Goal: Transaction & Acquisition: Purchase product/service

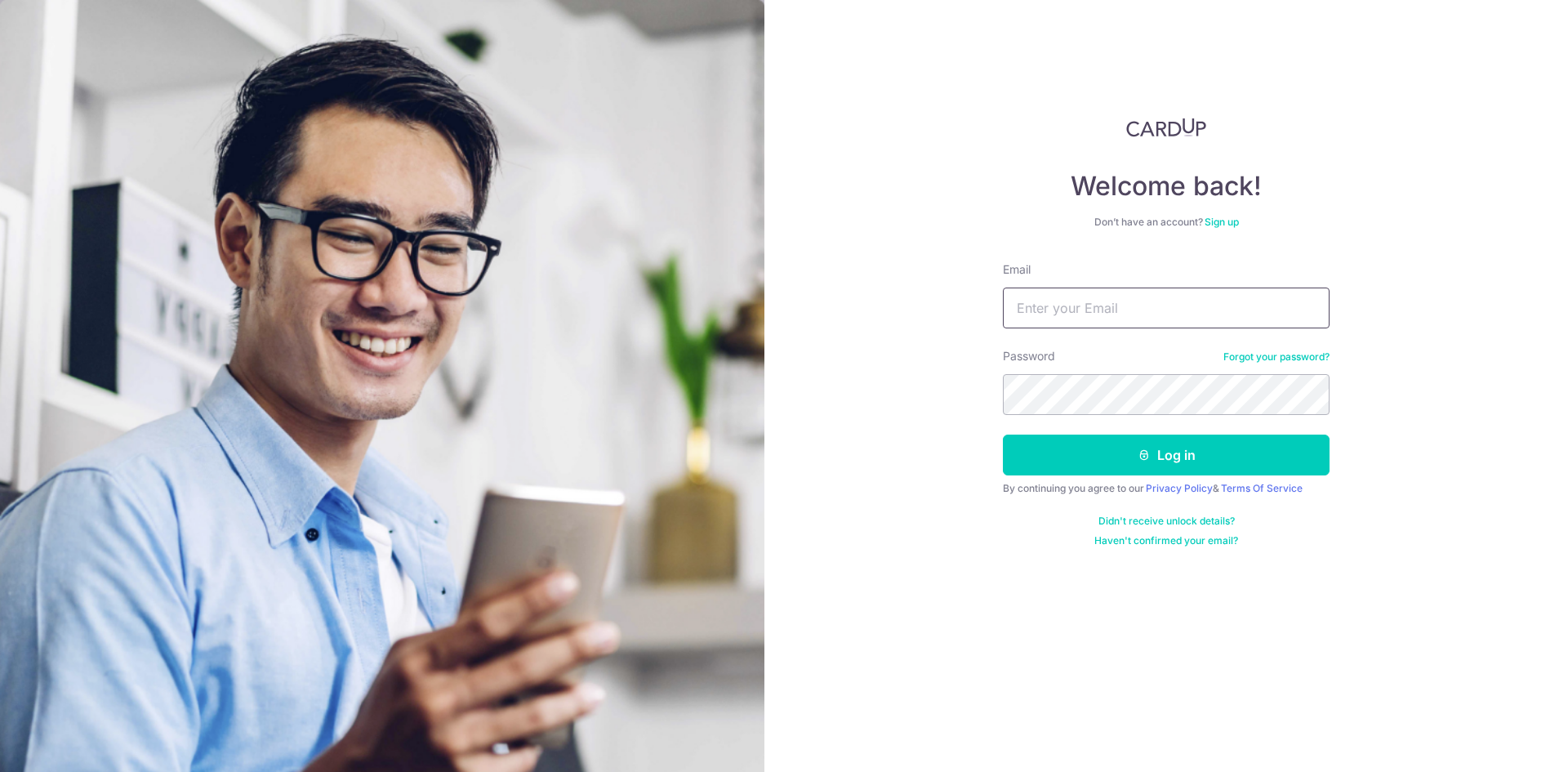
type input "jamesangweian9595@gmail.com"
click at [1003, 435] on button "Log in" at bounding box center [1166, 454] width 327 height 40
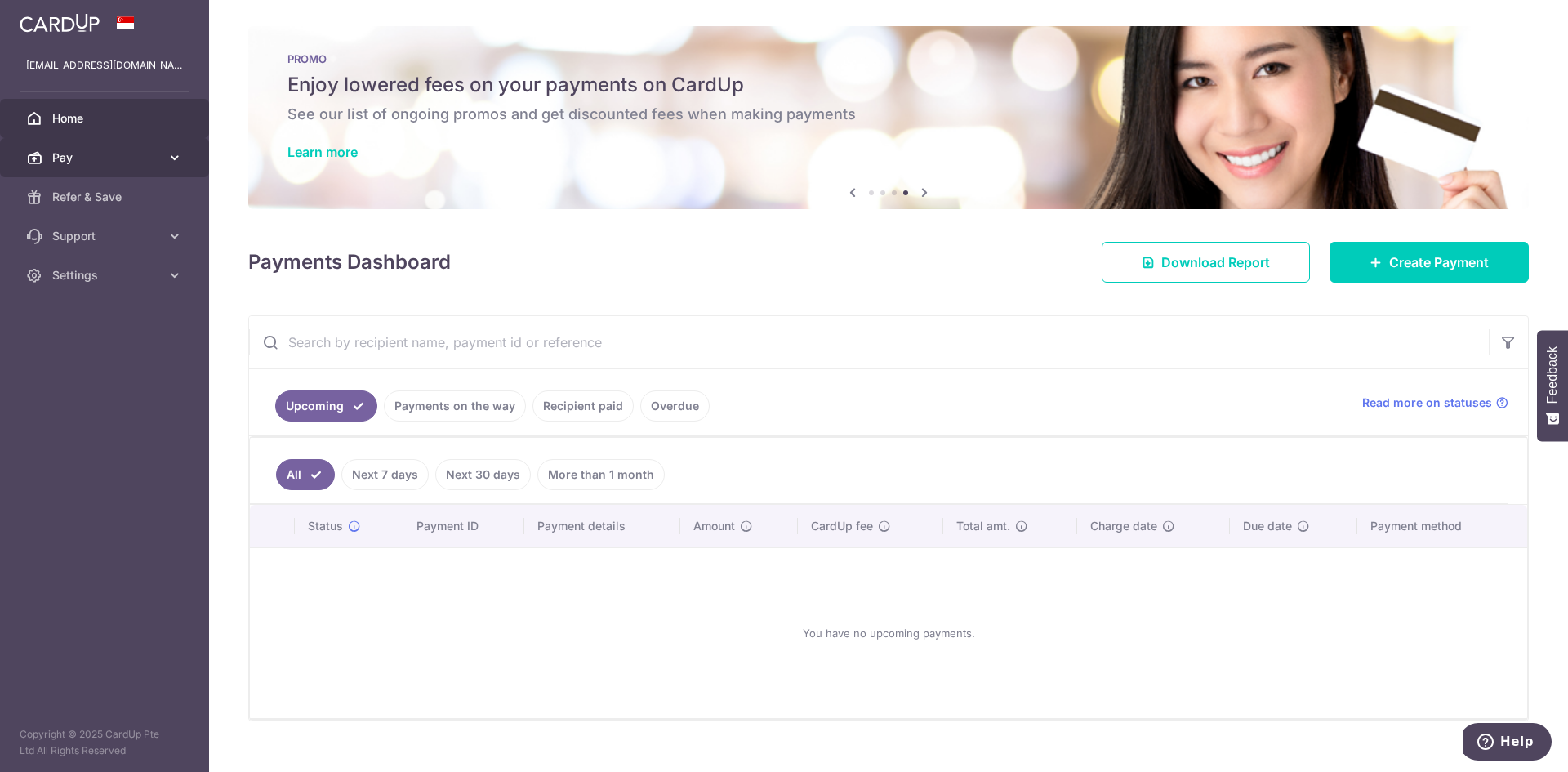
click at [161, 153] on link "Pay" at bounding box center [104, 157] width 209 height 40
click at [563, 401] on link "Recipient paid" at bounding box center [583, 406] width 102 height 31
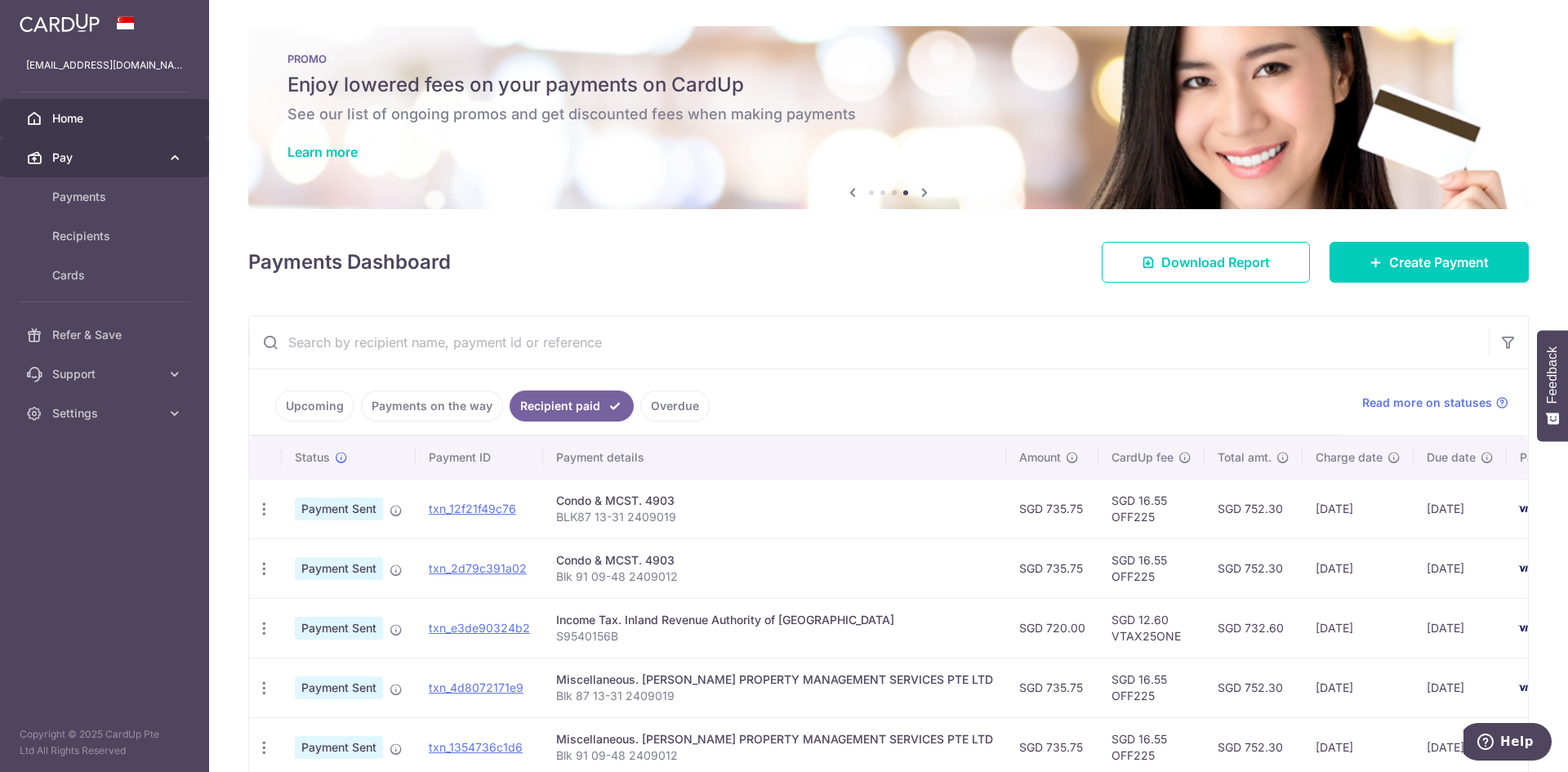
click at [127, 167] on link "Pay" at bounding box center [104, 157] width 209 height 40
click at [120, 201] on span "Payments" at bounding box center [106, 196] width 108 height 16
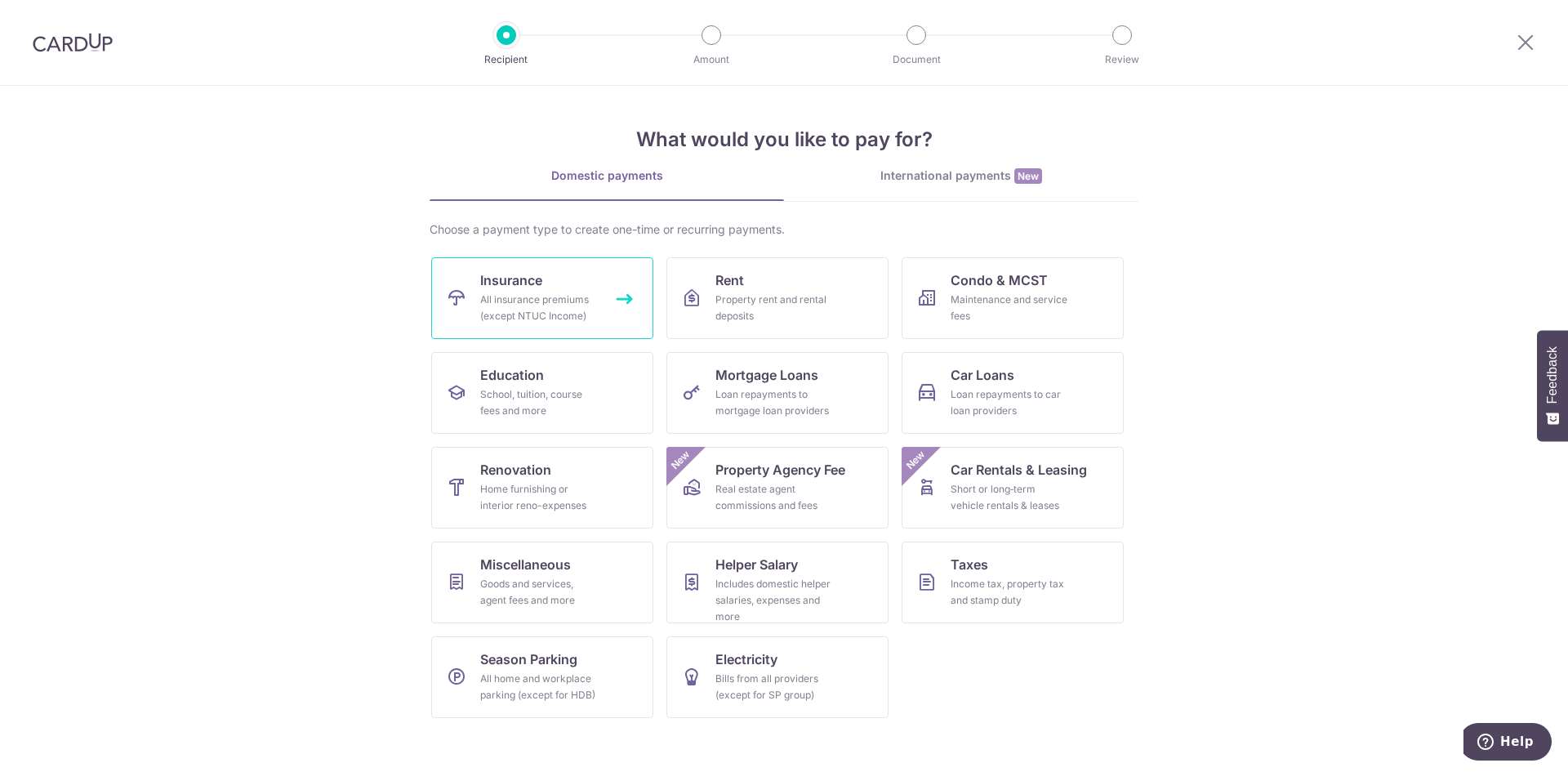
click at [595, 302] on div "All insurance premiums (except NTUC Income)" at bounding box center [539, 308] width 118 height 33
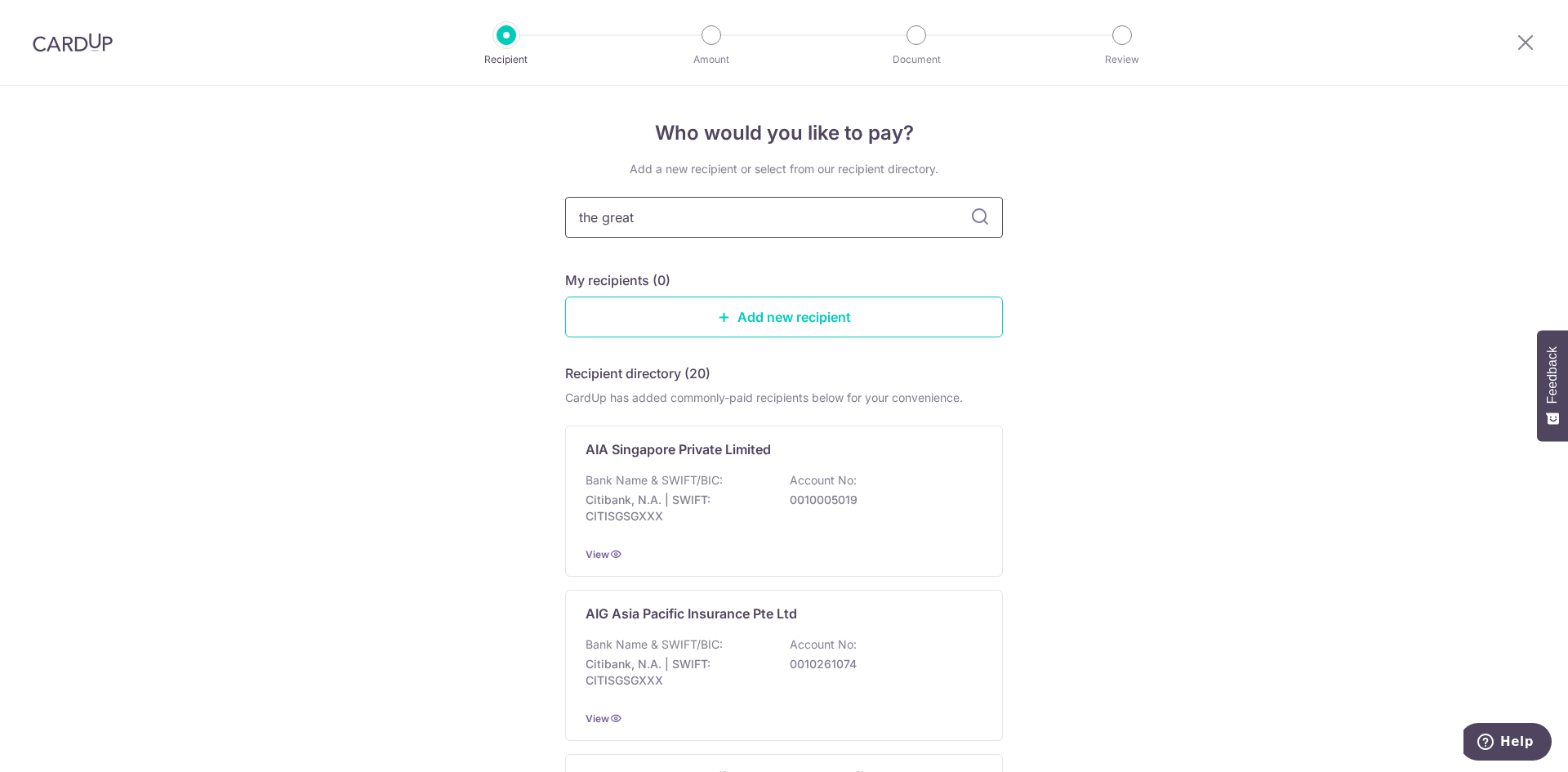
type input "the great"
click at [978, 210] on icon at bounding box center [979, 217] width 20 height 20
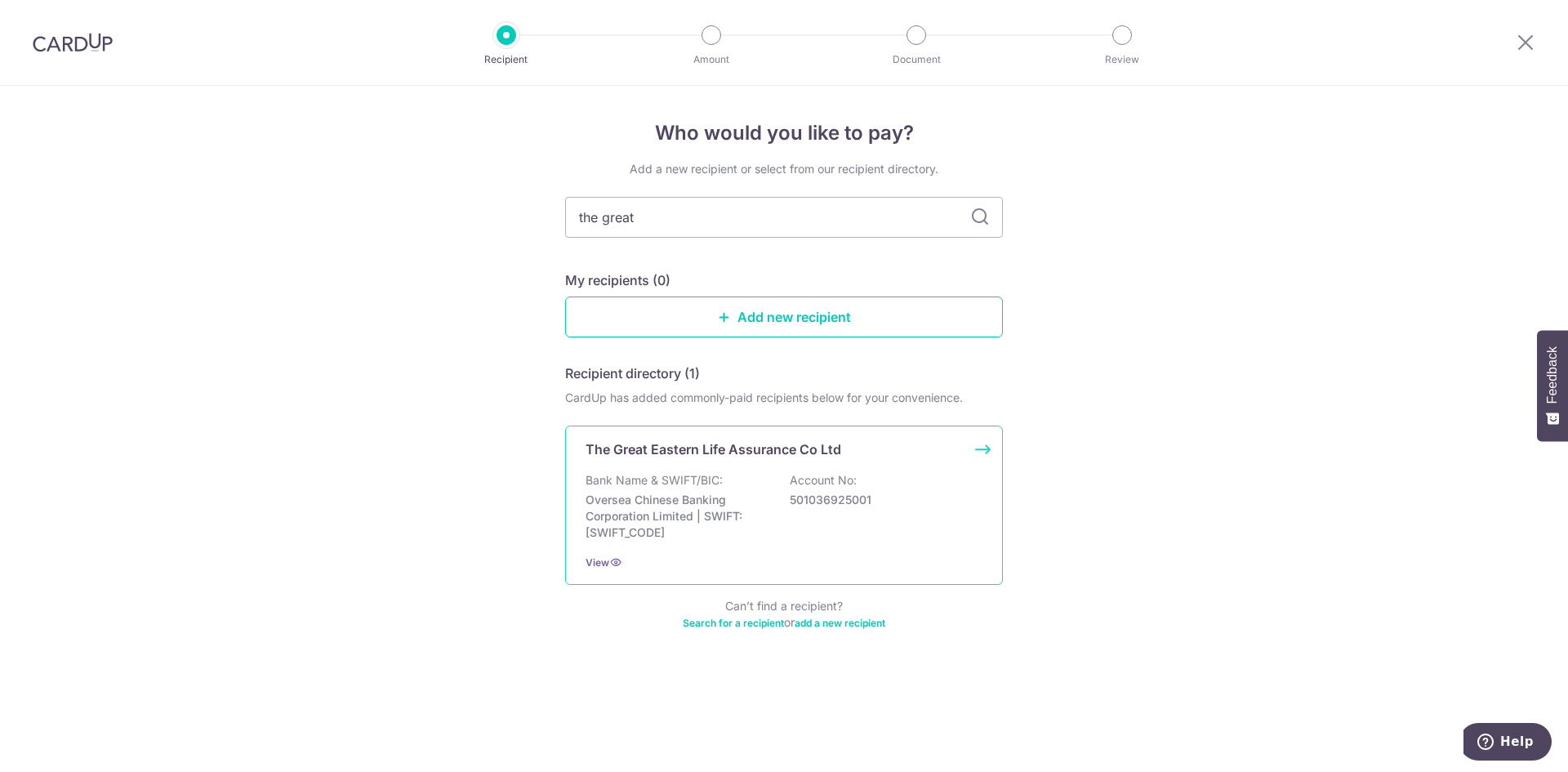
click at [886, 492] on p "501036925001" at bounding box center [881, 499] width 183 height 16
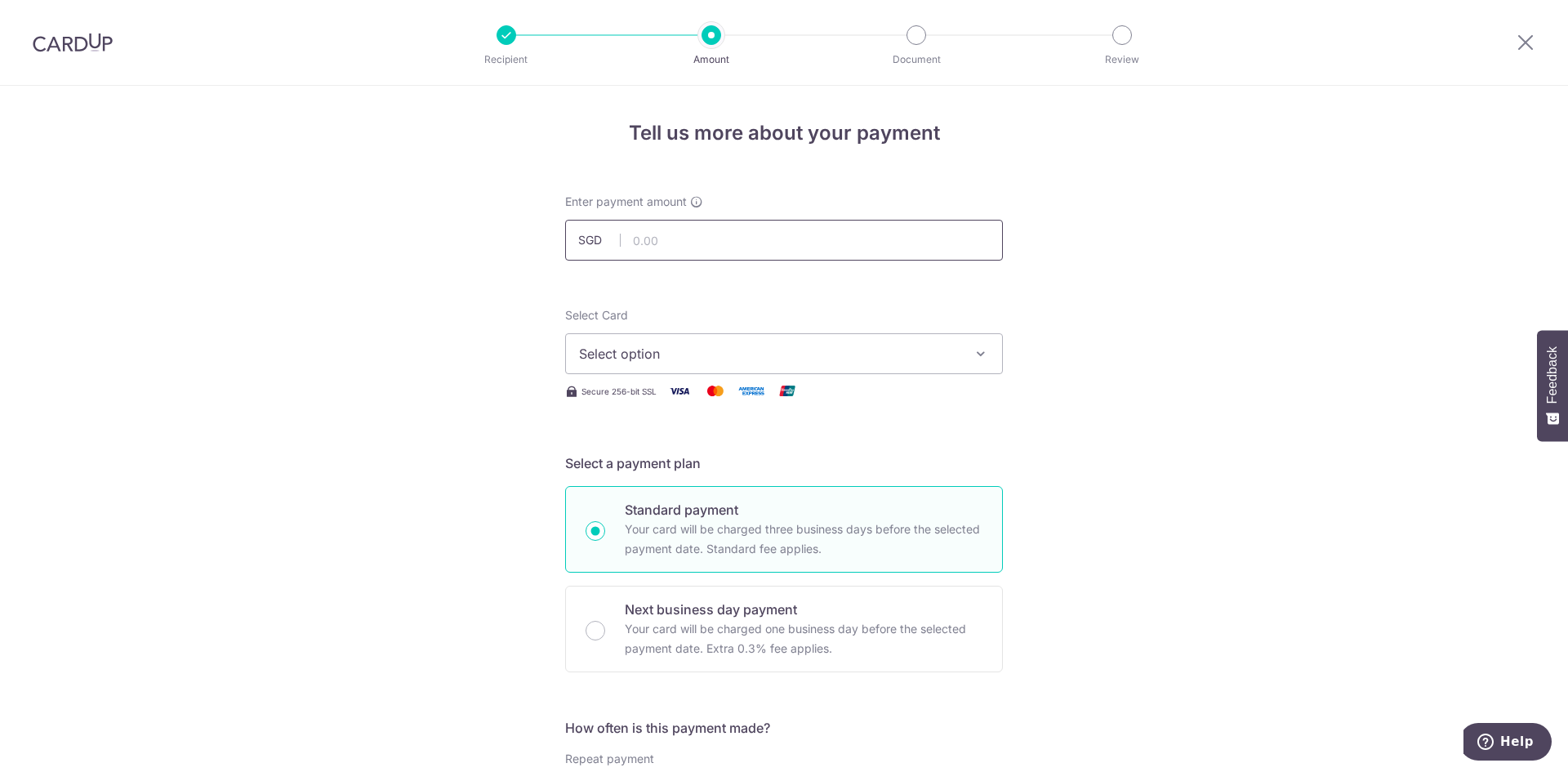
click at [735, 244] on input "text" at bounding box center [784, 239] width 438 height 40
type input "1,967.63"
click at [953, 352] on span "Select option" at bounding box center [769, 354] width 380 height 20
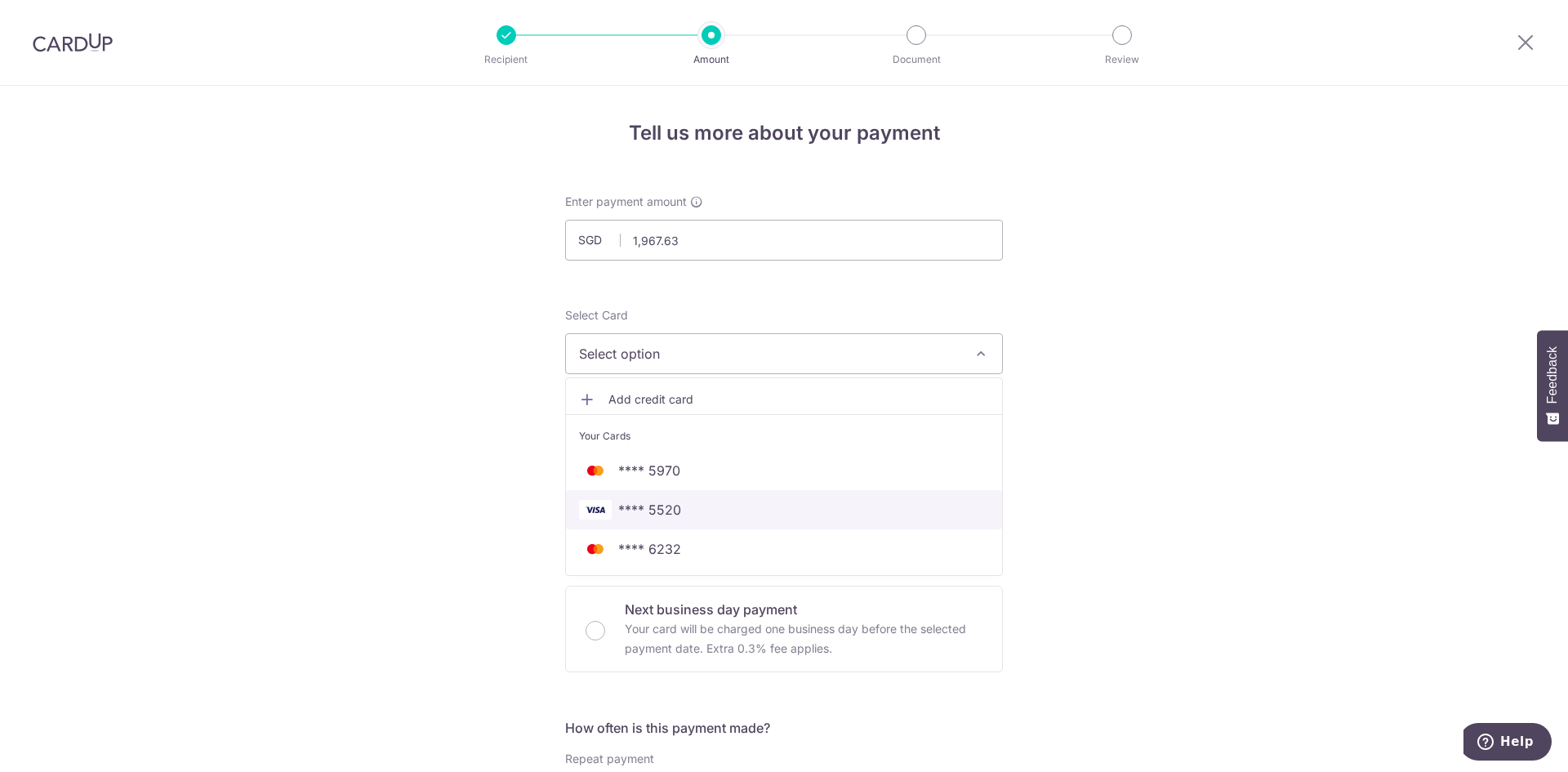
drag, startPoint x: 879, startPoint y: 499, endPoint x: 891, endPoint y: 498, distance: 12.0
click at [879, 499] on link "**** 5520" at bounding box center [784, 510] width 436 height 40
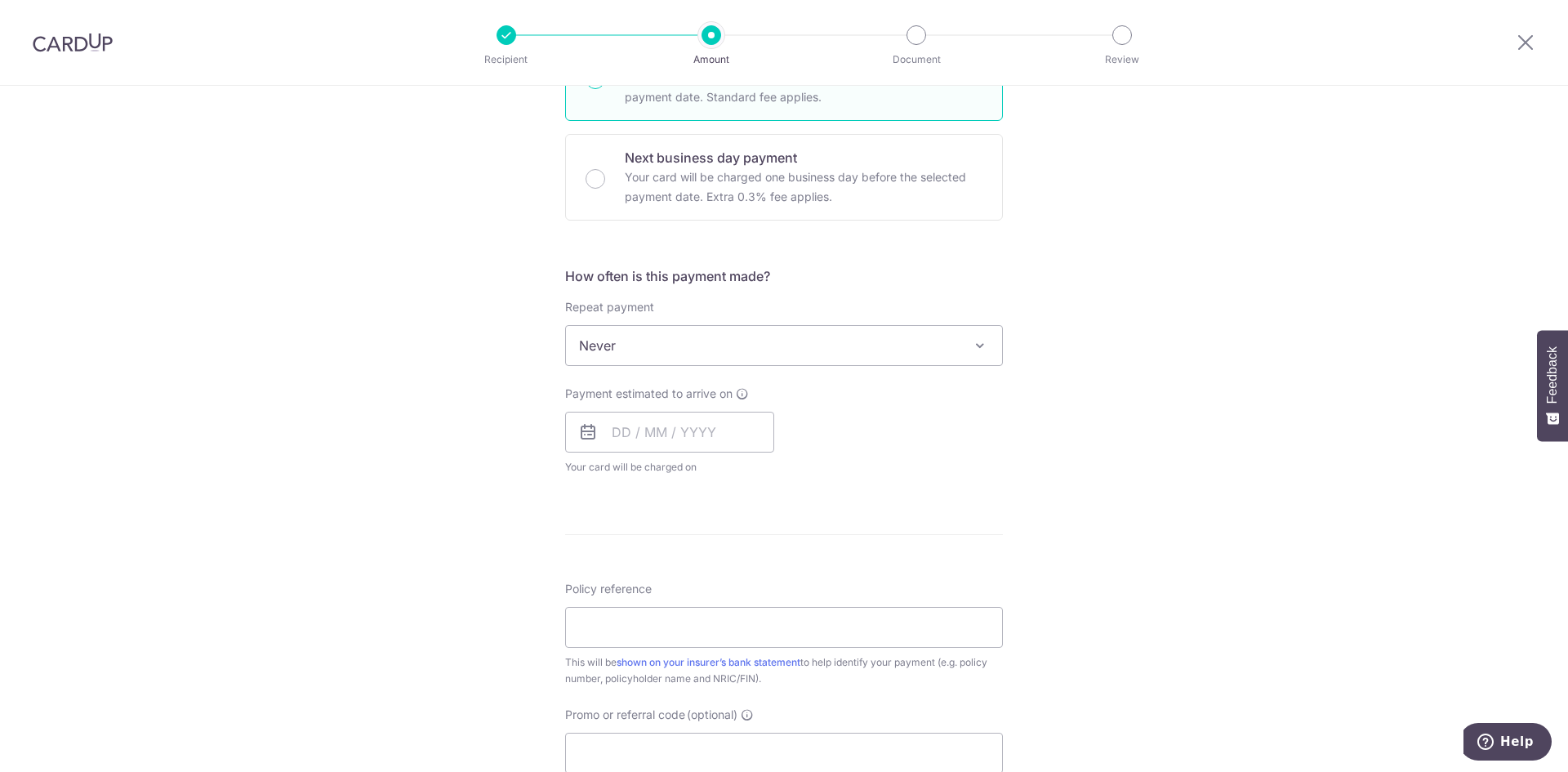
scroll to position [490, 0]
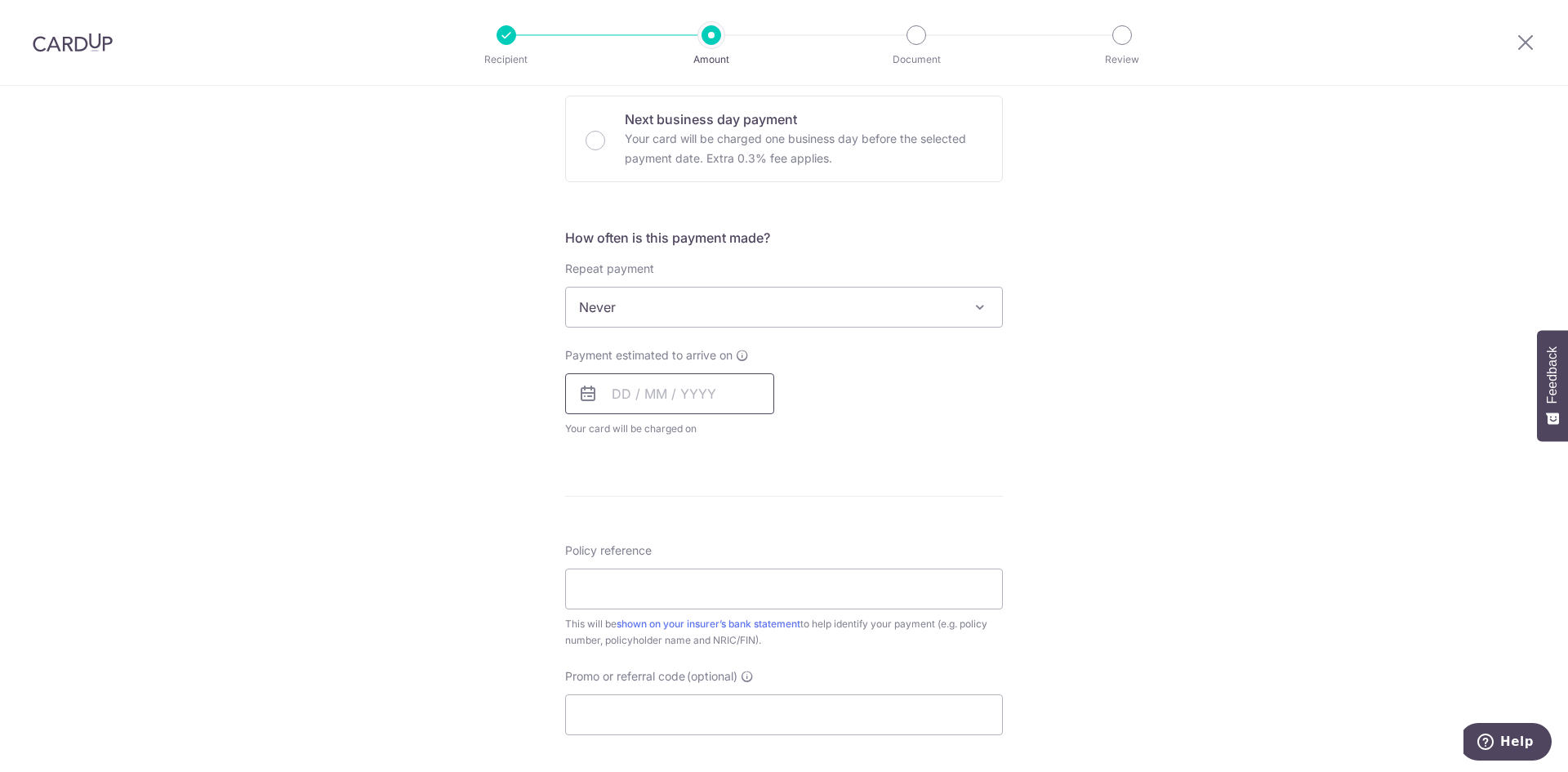
click at [713, 399] on input "text" at bounding box center [670, 393] width 209 height 40
click at [960, 532] on form "Enter payment amount SGD 1,967.63 1967.63 Select Card **** 5520 Add credit card…" at bounding box center [784, 349] width 438 height 1293
click at [745, 407] on input "text" at bounding box center [670, 393] width 209 height 40
click at [664, 543] on link "9" at bounding box center [664, 542] width 26 height 26
type input "[DATE]"
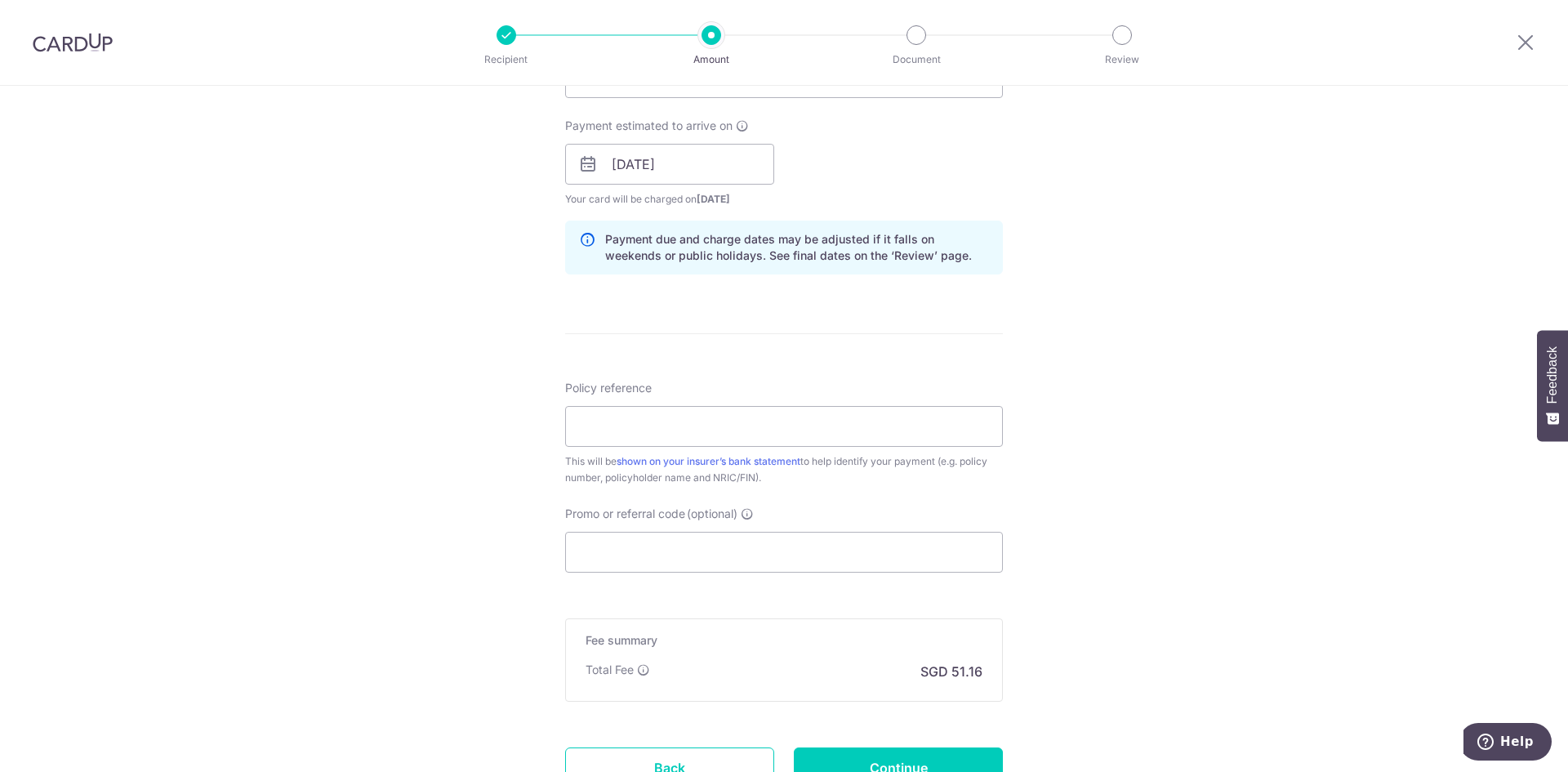
scroll to position [735, 0]
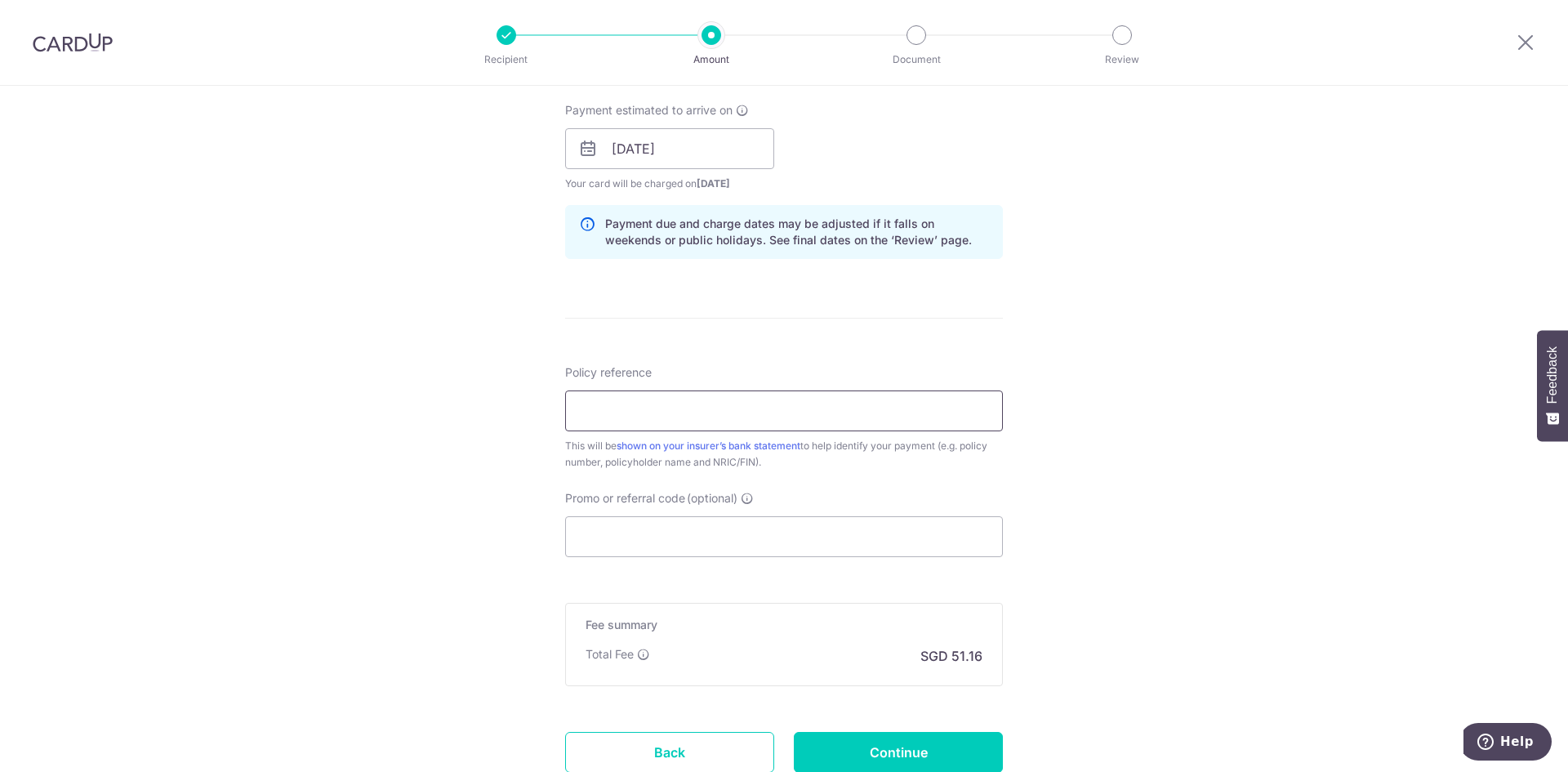
click at [905, 425] on input "Policy reference" at bounding box center [784, 411] width 438 height 40
click at [1385, 137] on div "Tell us more about your payment Enter payment amount SGD 1,967.63 1967.63 Selec…" at bounding box center [784, 123] width 1568 height 1545
click at [812, 422] on input "Policy reference" at bounding box center [784, 411] width 438 height 40
paste input "0086638435"
type input "0086638435 Ang Kai Chuan S1574132E"
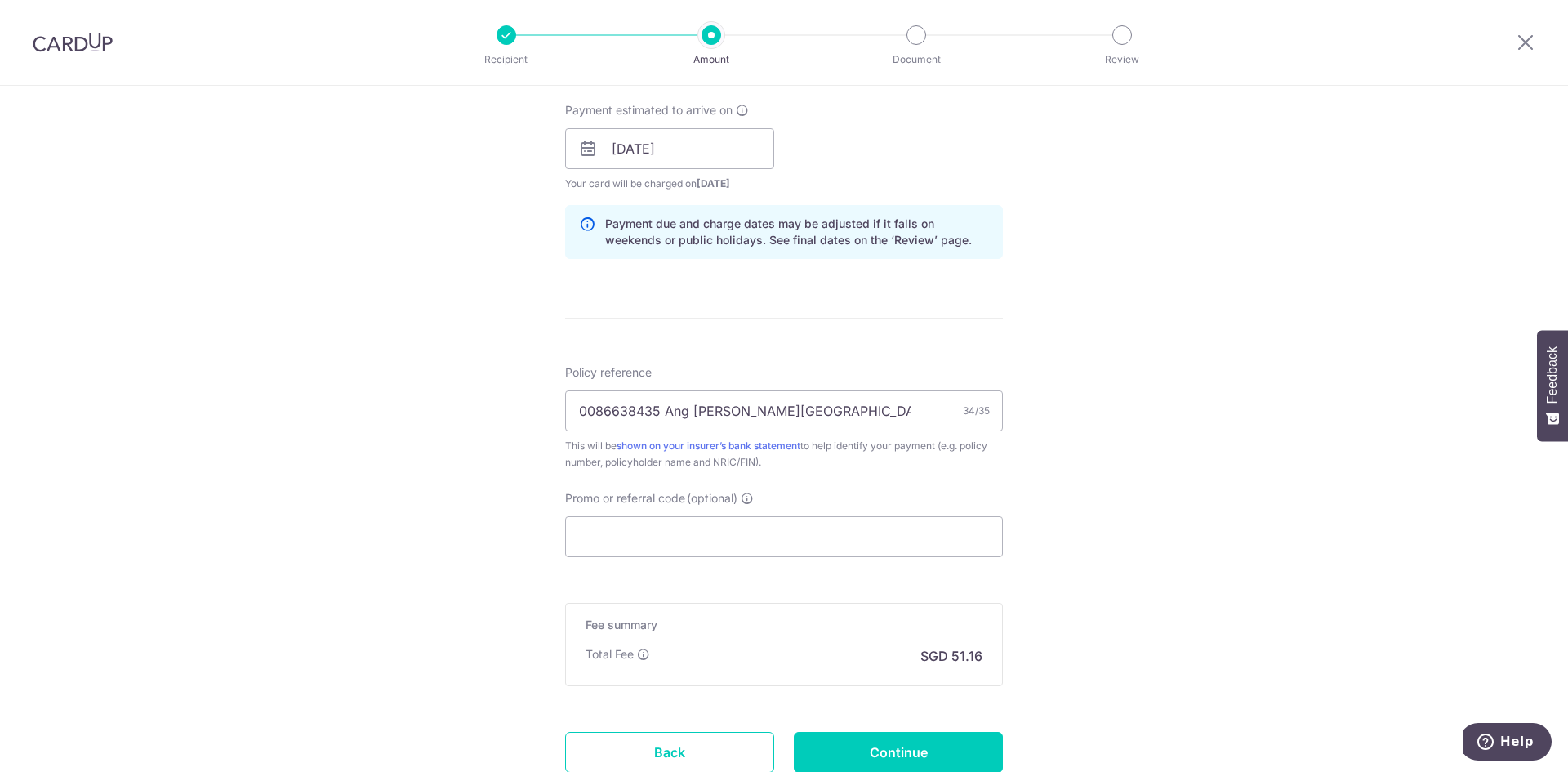
click at [1060, 490] on div "Tell us more about your payment Enter payment amount SGD 1,967.63 1967.63 Selec…" at bounding box center [784, 123] width 1568 height 1545
click at [1386, 139] on div "Tell us more about your payment Enter payment amount SGD 1,967.63 1967.63 Selec…" at bounding box center [784, 123] width 1568 height 1545
click at [911, 537] on input "Promo or referral code (optional)" at bounding box center [784, 536] width 438 height 40
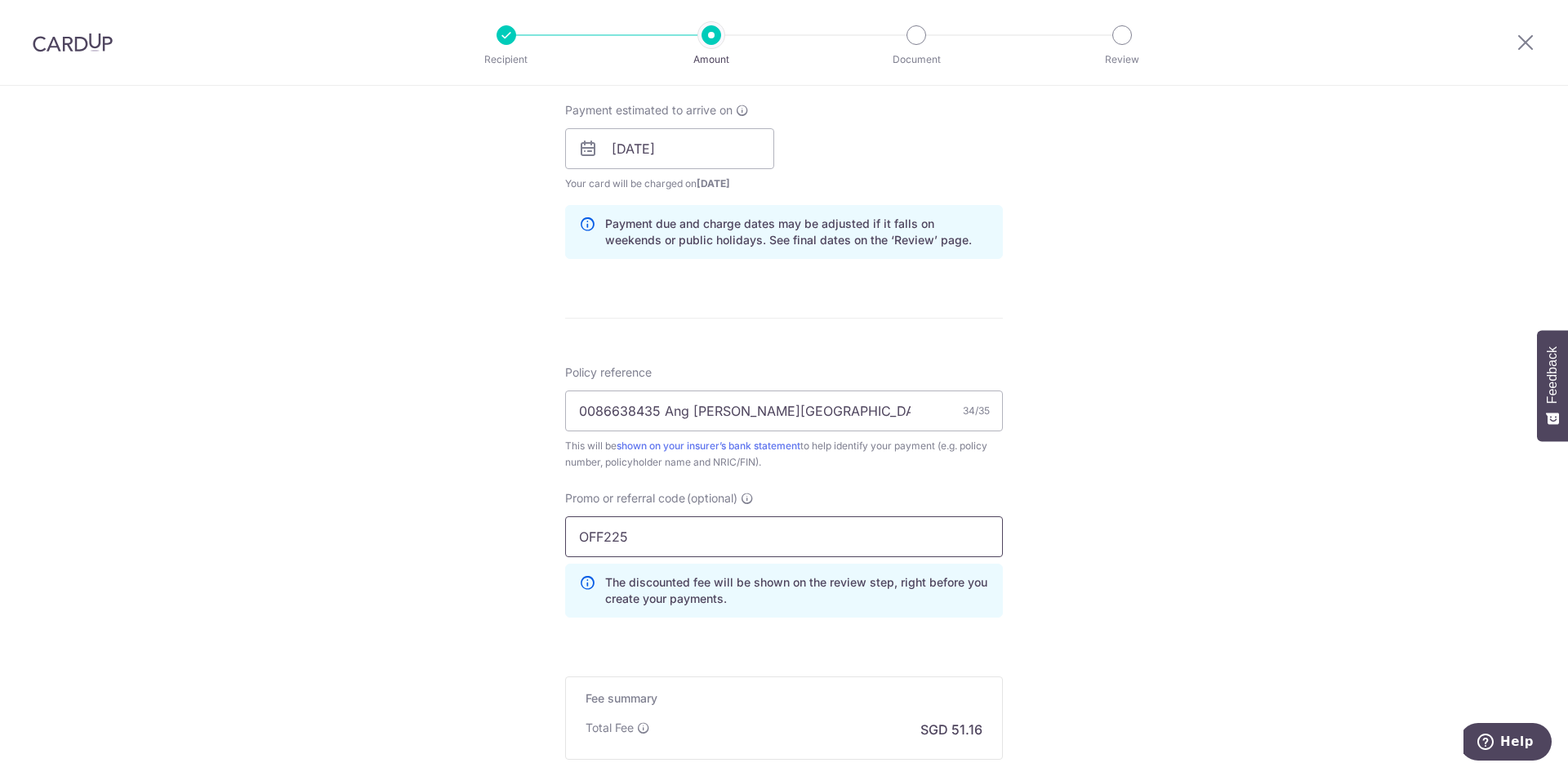
type input "OFF225"
click at [1176, 491] on div "Tell us more about your payment Enter payment amount SGD 1,967.63 1967.63 Selec…" at bounding box center [784, 160] width 1568 height 1618
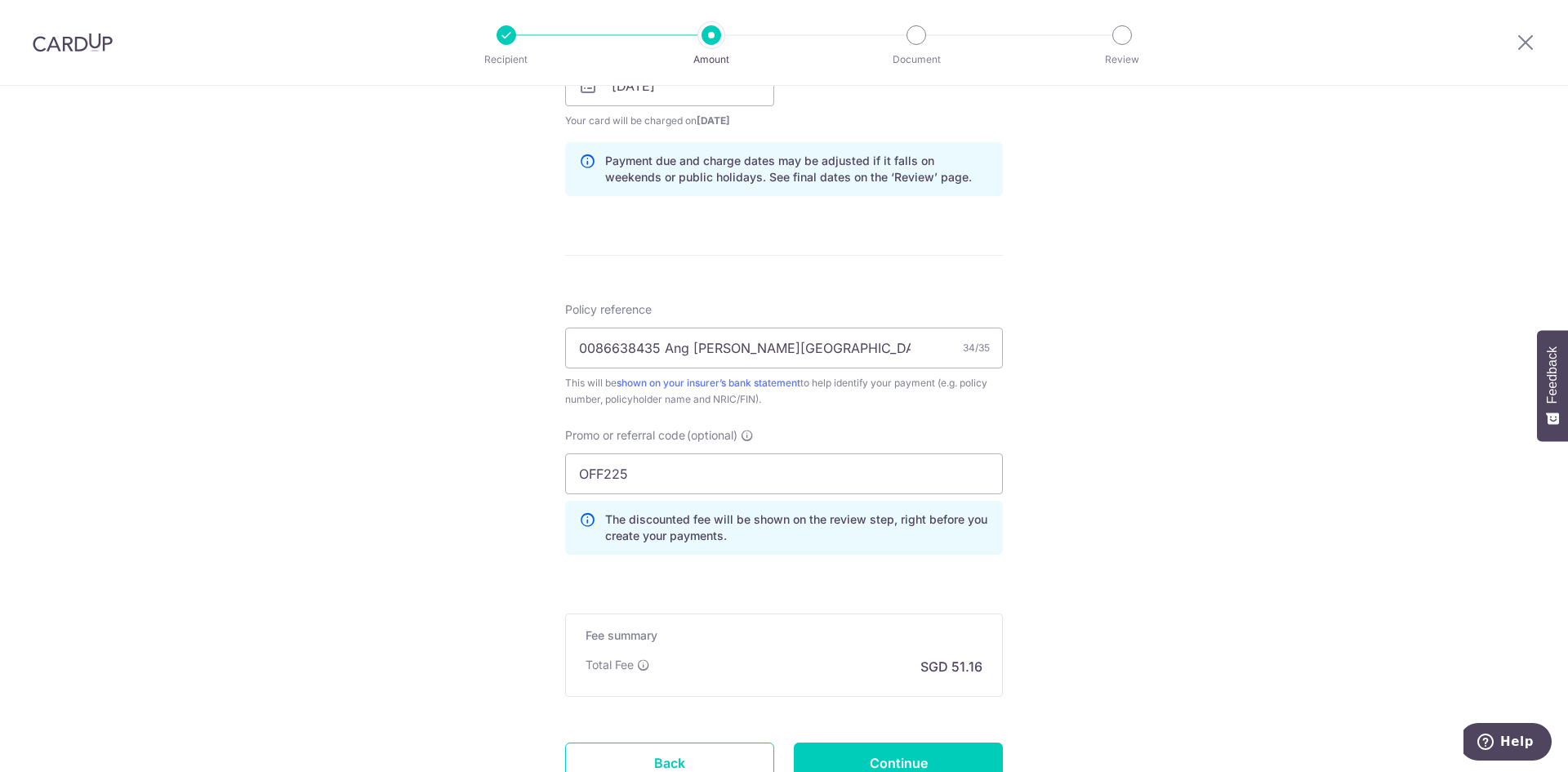
scroll to position [899, 0]
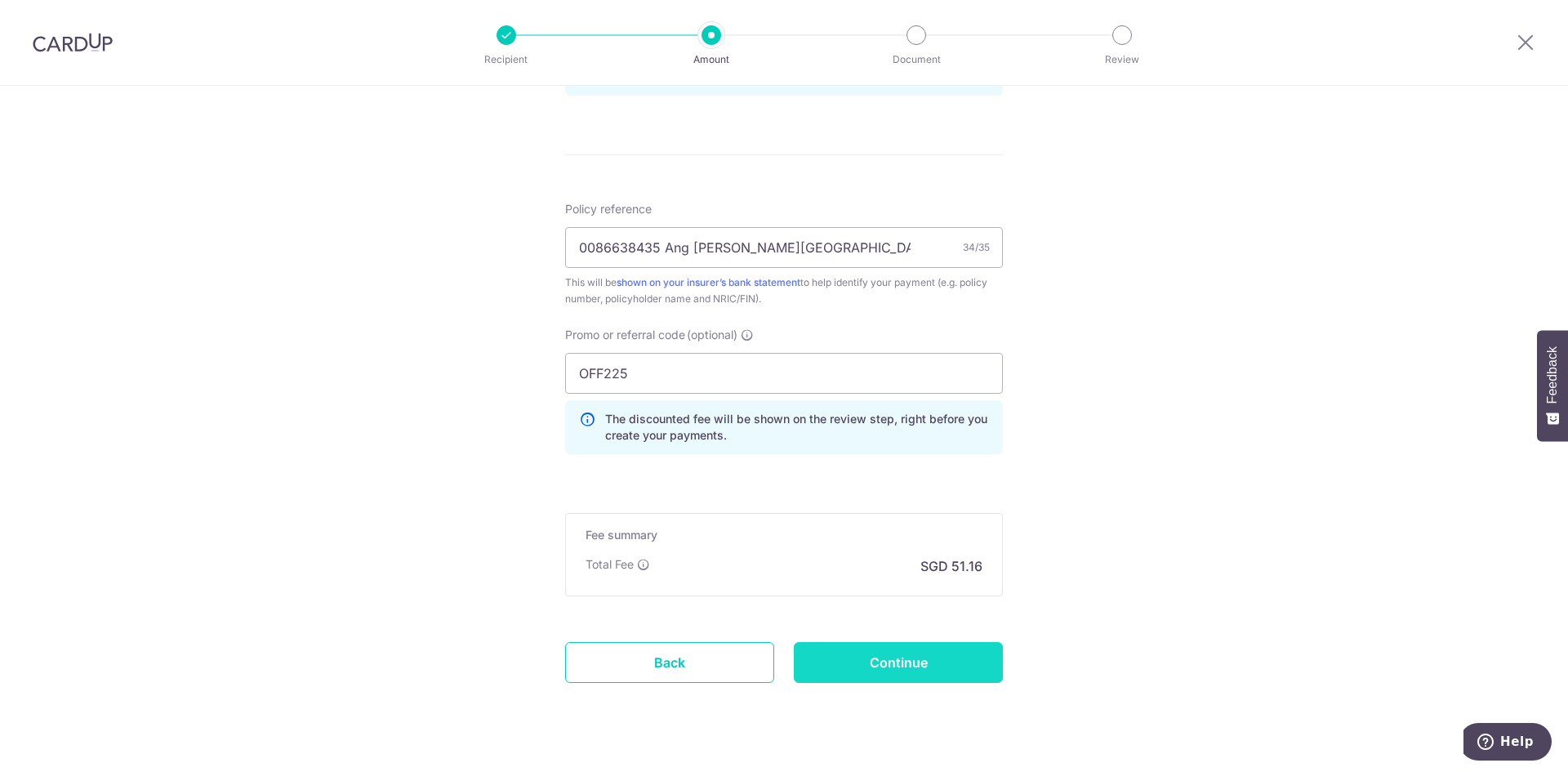
click at [923, 680] on input "Continue" at bounding box center [898, 662] width 209 height 40
type input "Create Schedule"
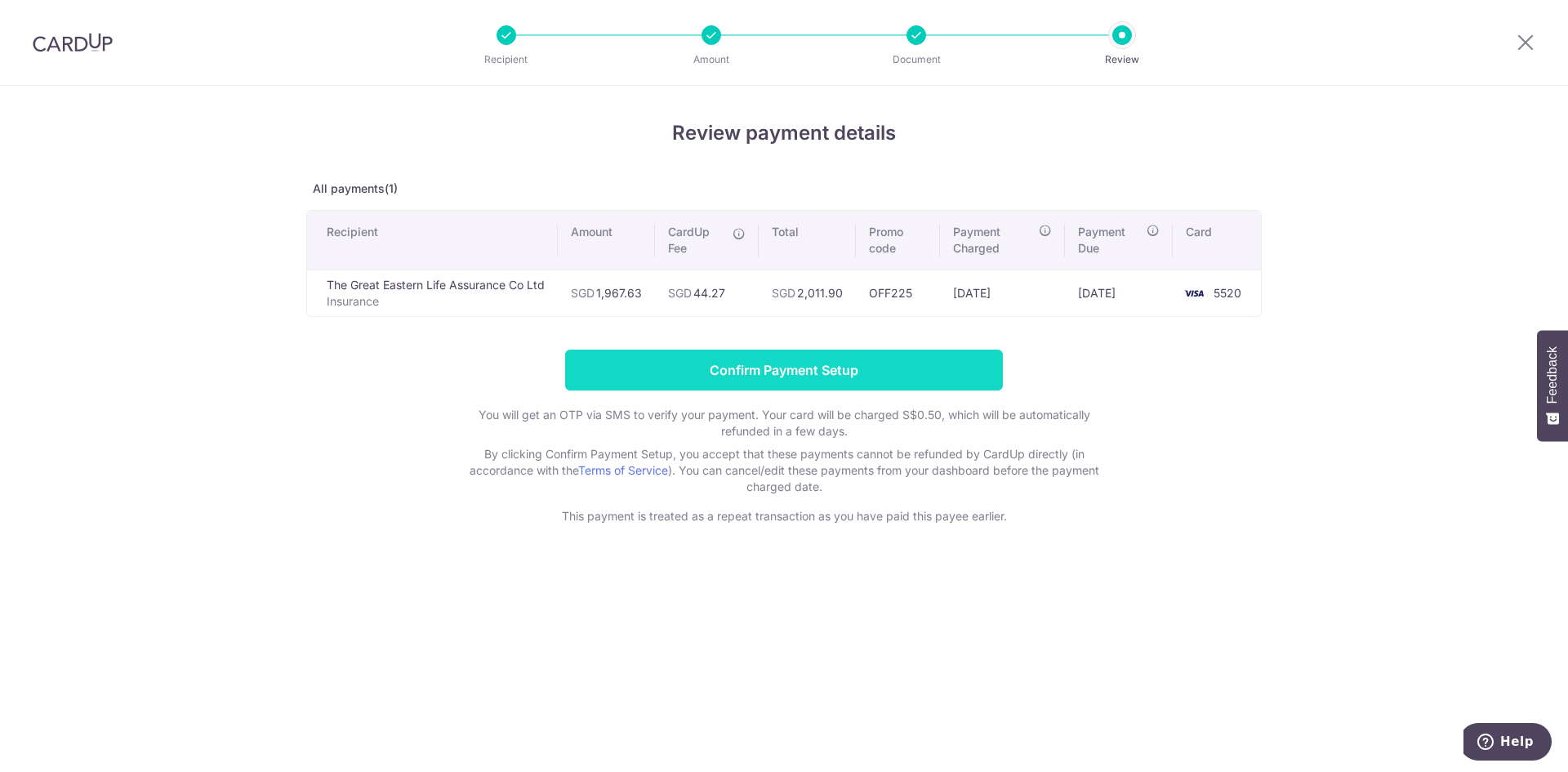
click at [922, 374] on input "Confirm Payment Setup" at bounding box center [784, 369] width 438 height 40
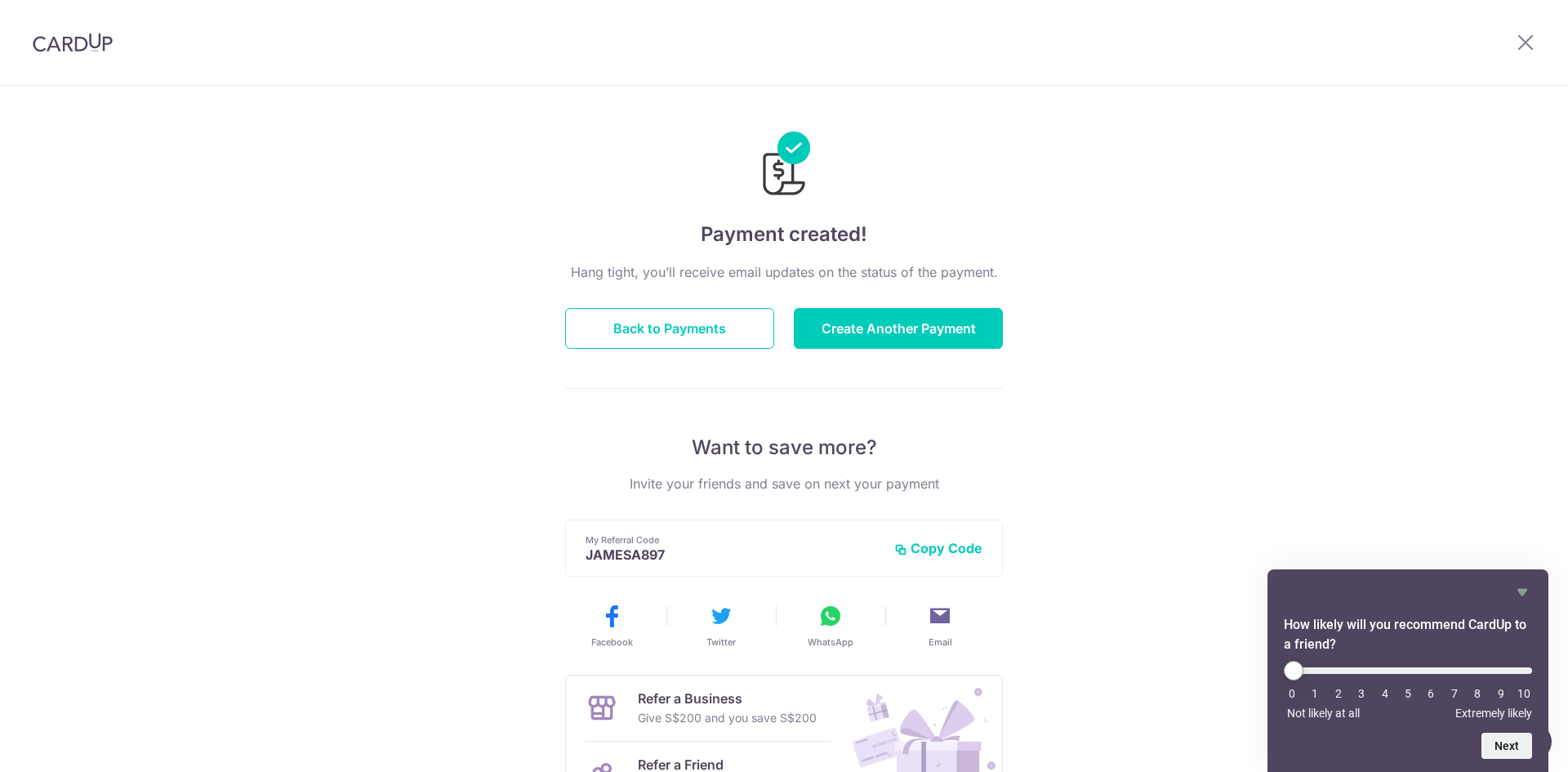
click at [1235, 80] on header at bounding box center [784, 43] width 1568 height 86
click at [727, 328] on button "Back to Payments" at bounding box center [670, 328] width 209 height 40
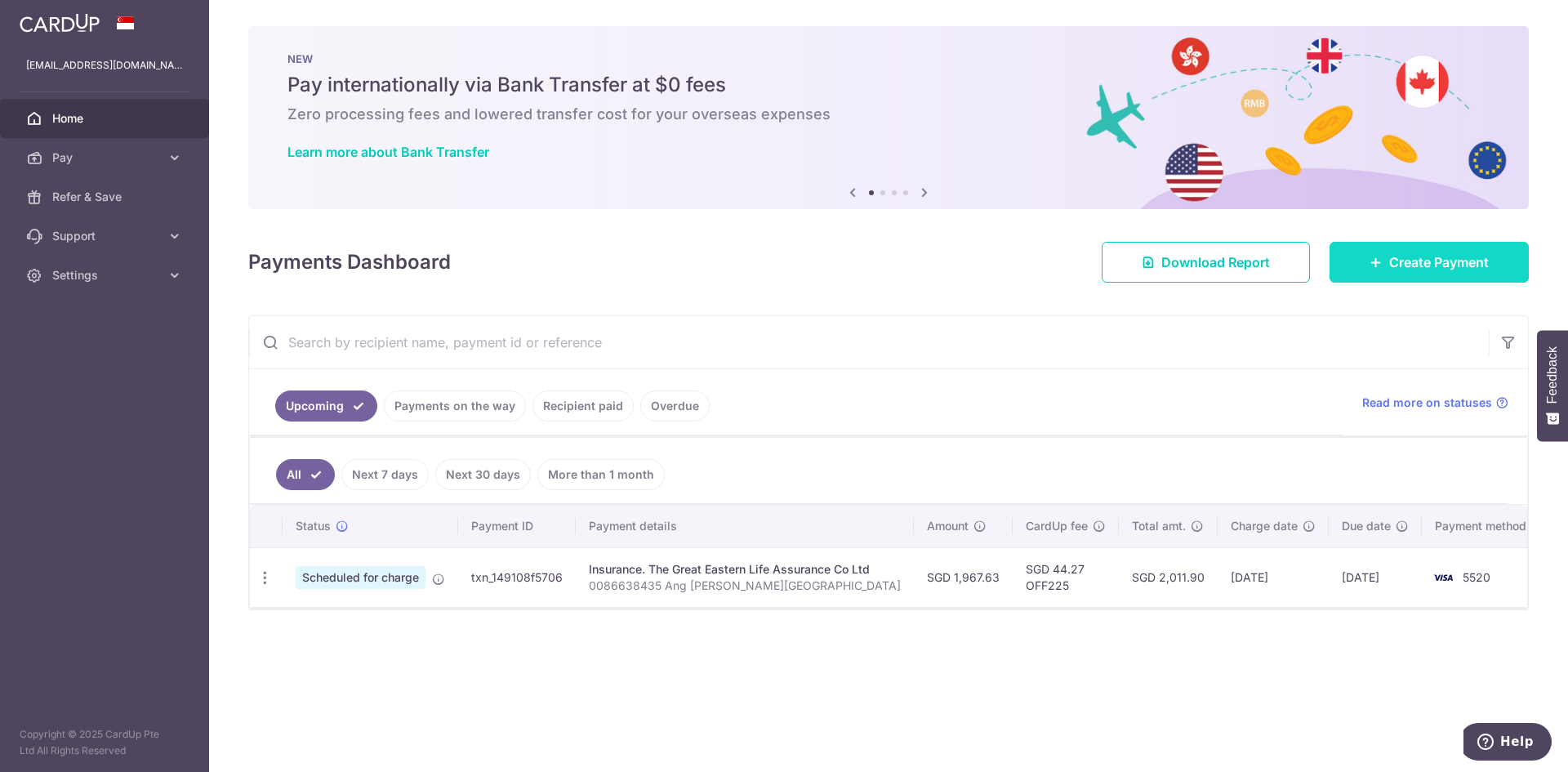
click at [1389, 264] on span "Create Payment" at bounding box center [1439, 262] width 100 height 20
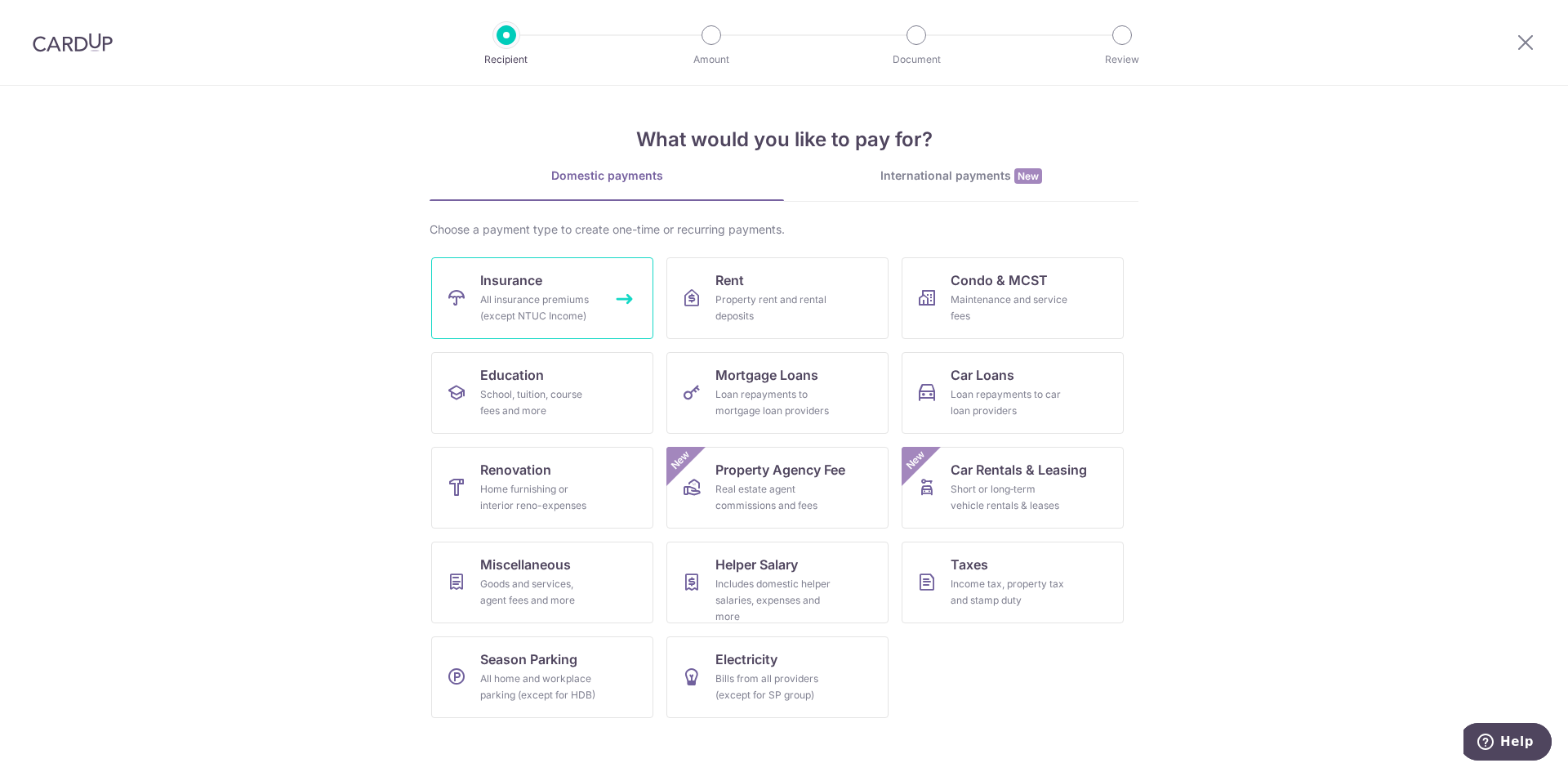
click at [575, 312] on div "All insurance premiums (except NTUC Income)" at bounding box center [539, 308] width 118 height 33
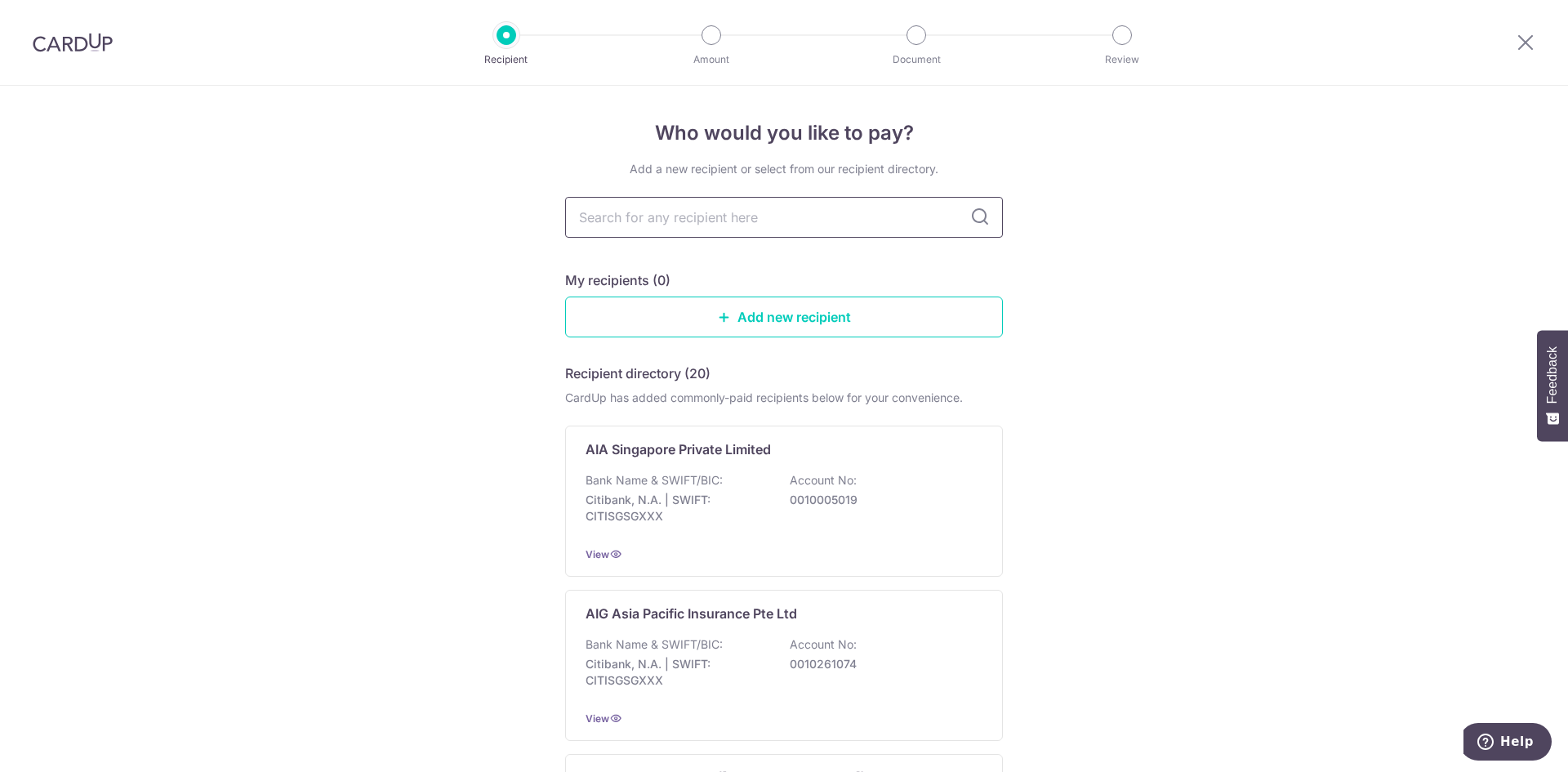
click at [763, 219] on input "text" at bounding box center [784, 217] width 438 height 40
type input "the great"
click at [981, 219] on icon at bounding box center [979, 217] width 20 height 20
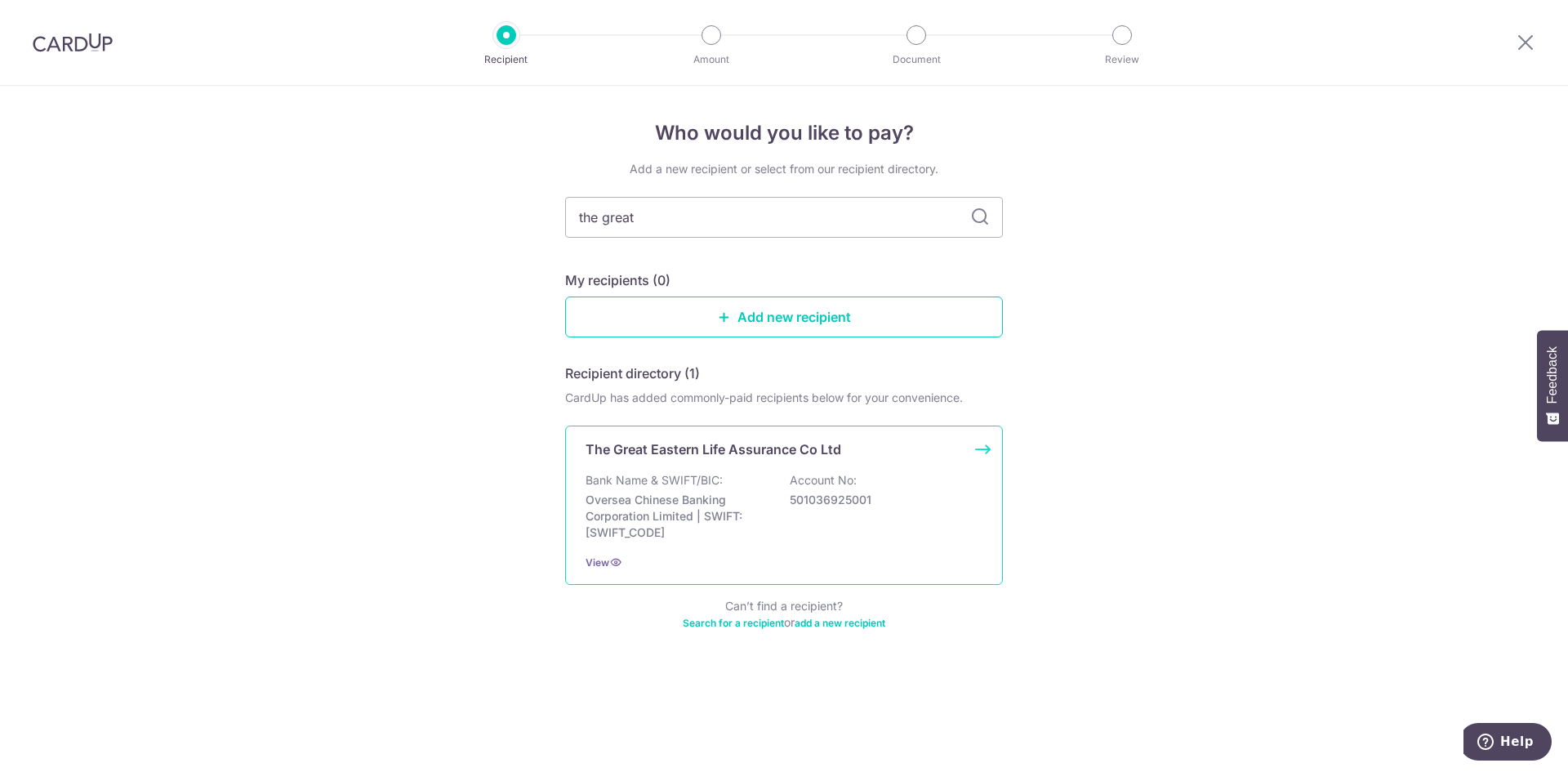
click at [798, 464] on div "The Great Eastern Life Assurance Co Ltd Bank Name & SWIFT/BIC: Oversea Chinese …" at bounding box center [784, 504] width 438 height 159
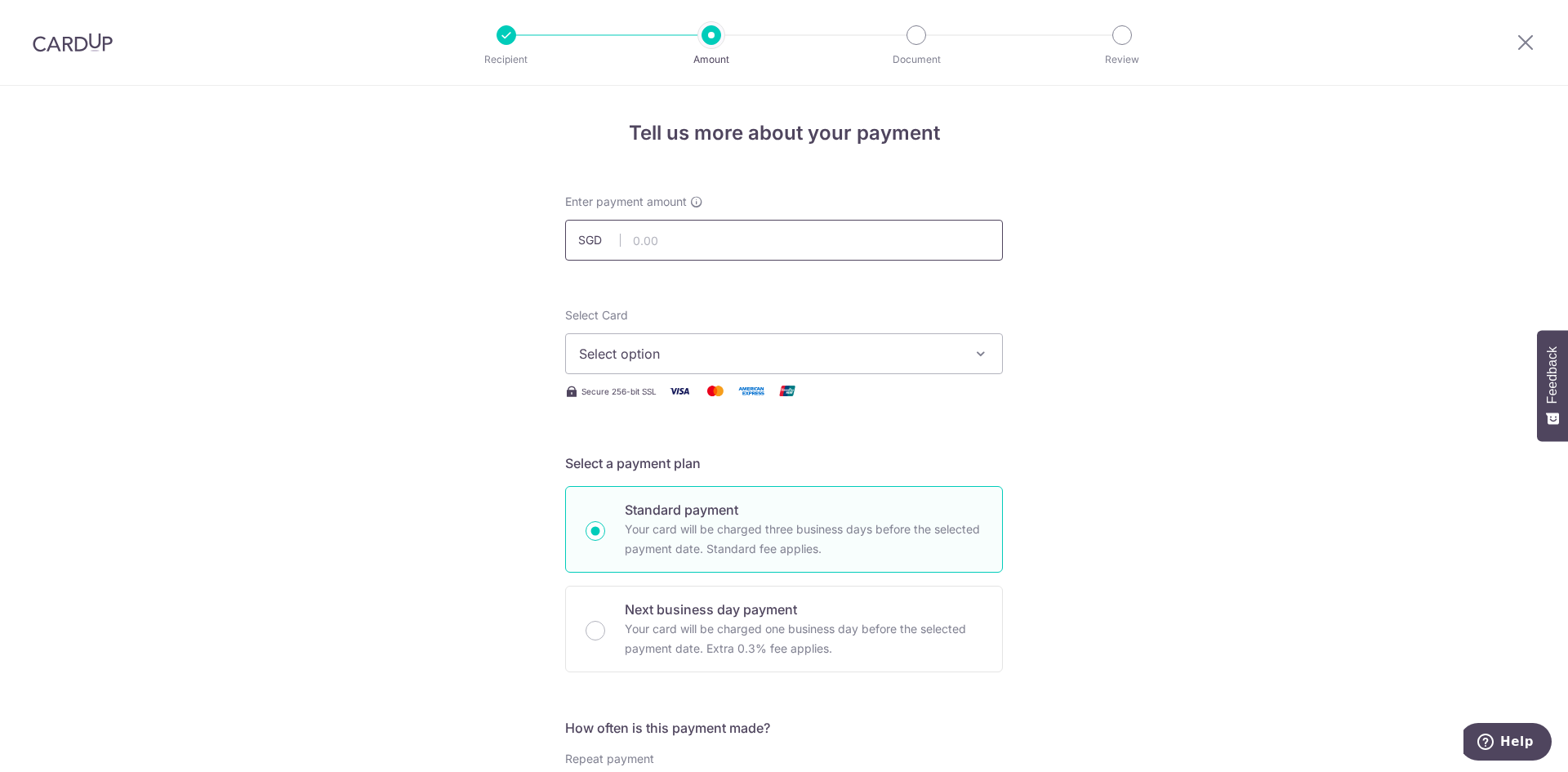
click at [693, 249] on input "text" at bounding box center [784, 239] width 438 height 40
type input "1,985.25"
click at [754, 349] on span "Select option" at bounding box center [769, 354] width 380 height 20
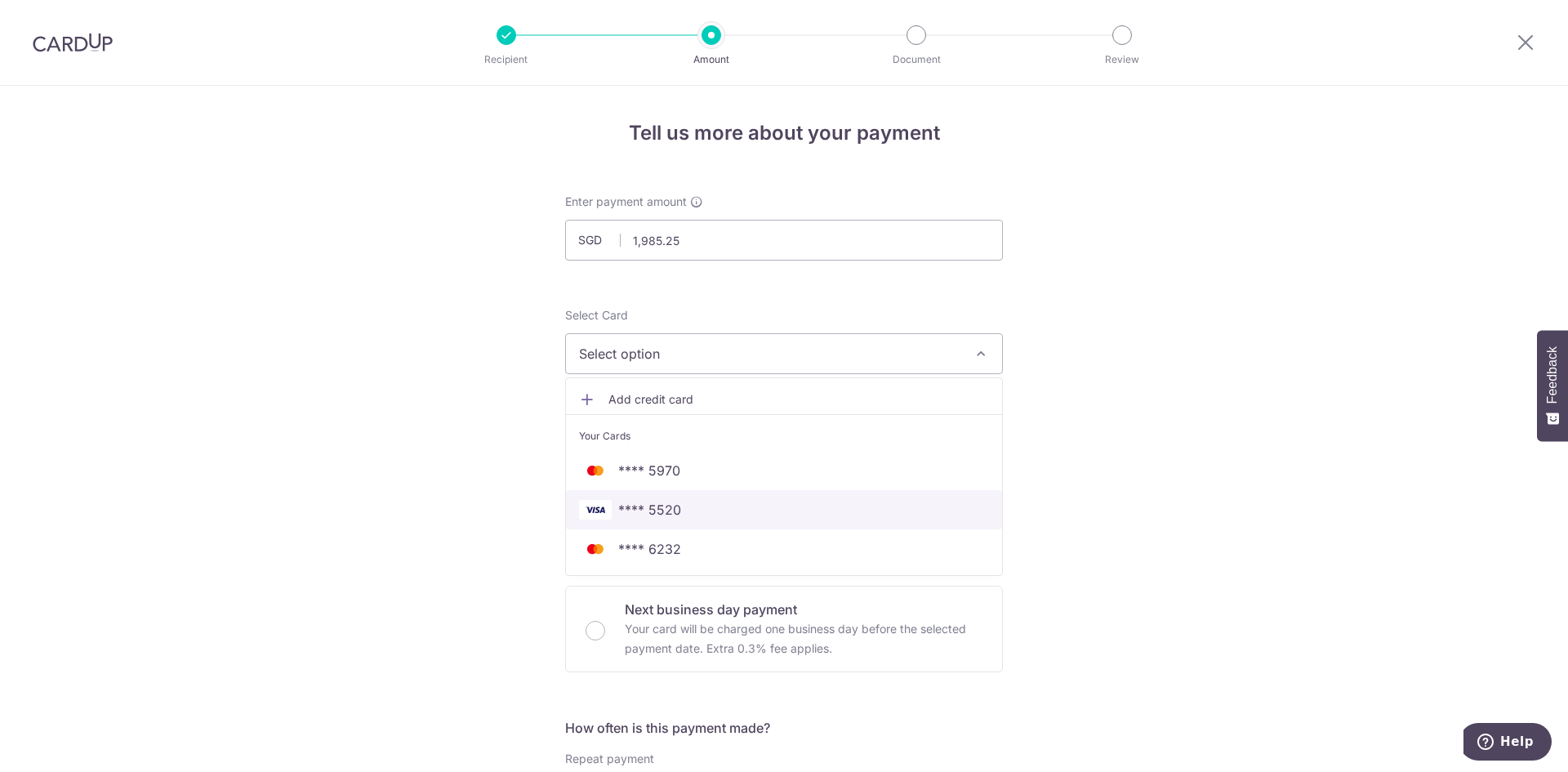
click at [753, 510] on span "**** 5520" at bounding box center [784, 510] width 410 height 20
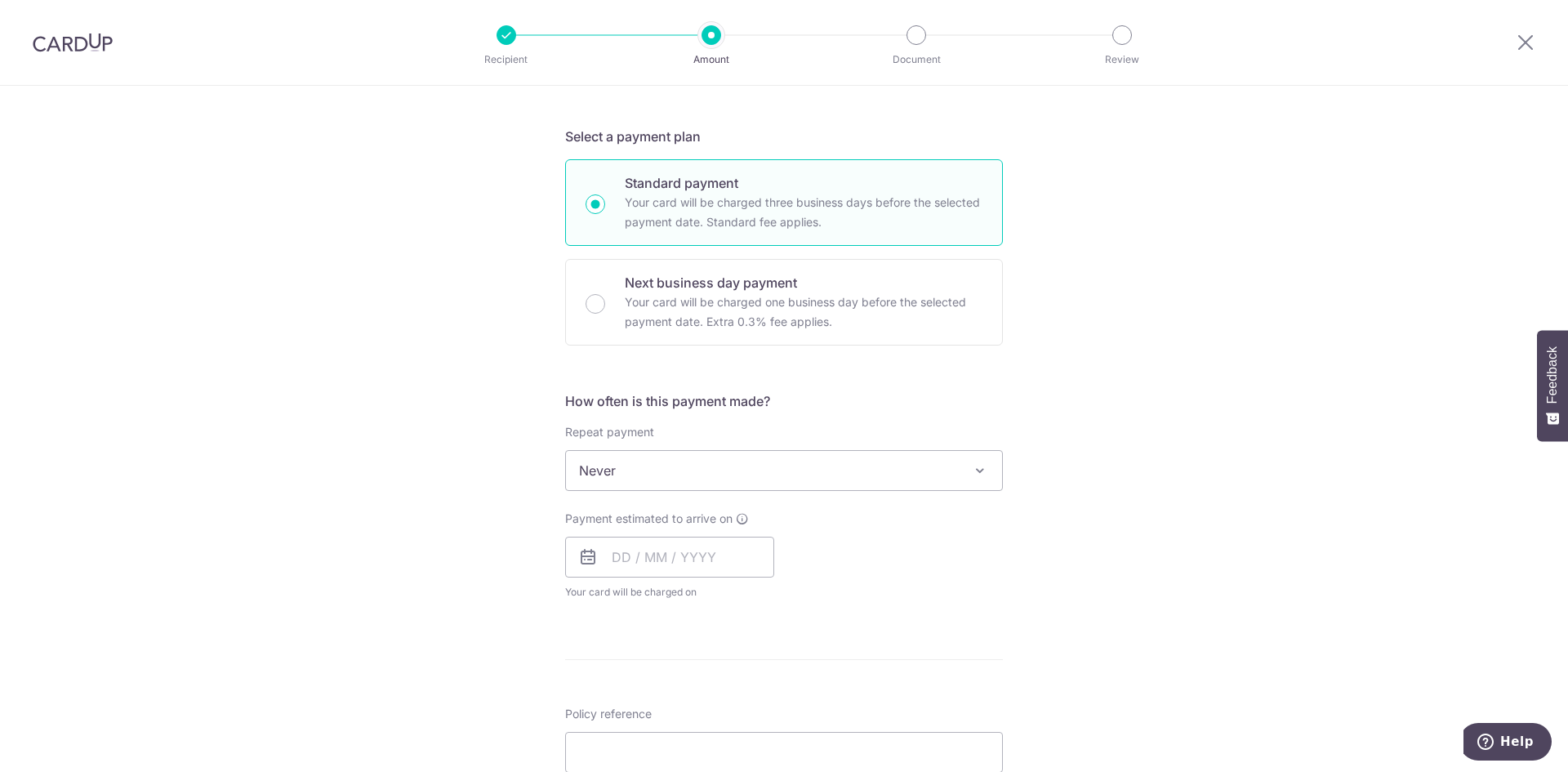
scroll to position [571, 0]
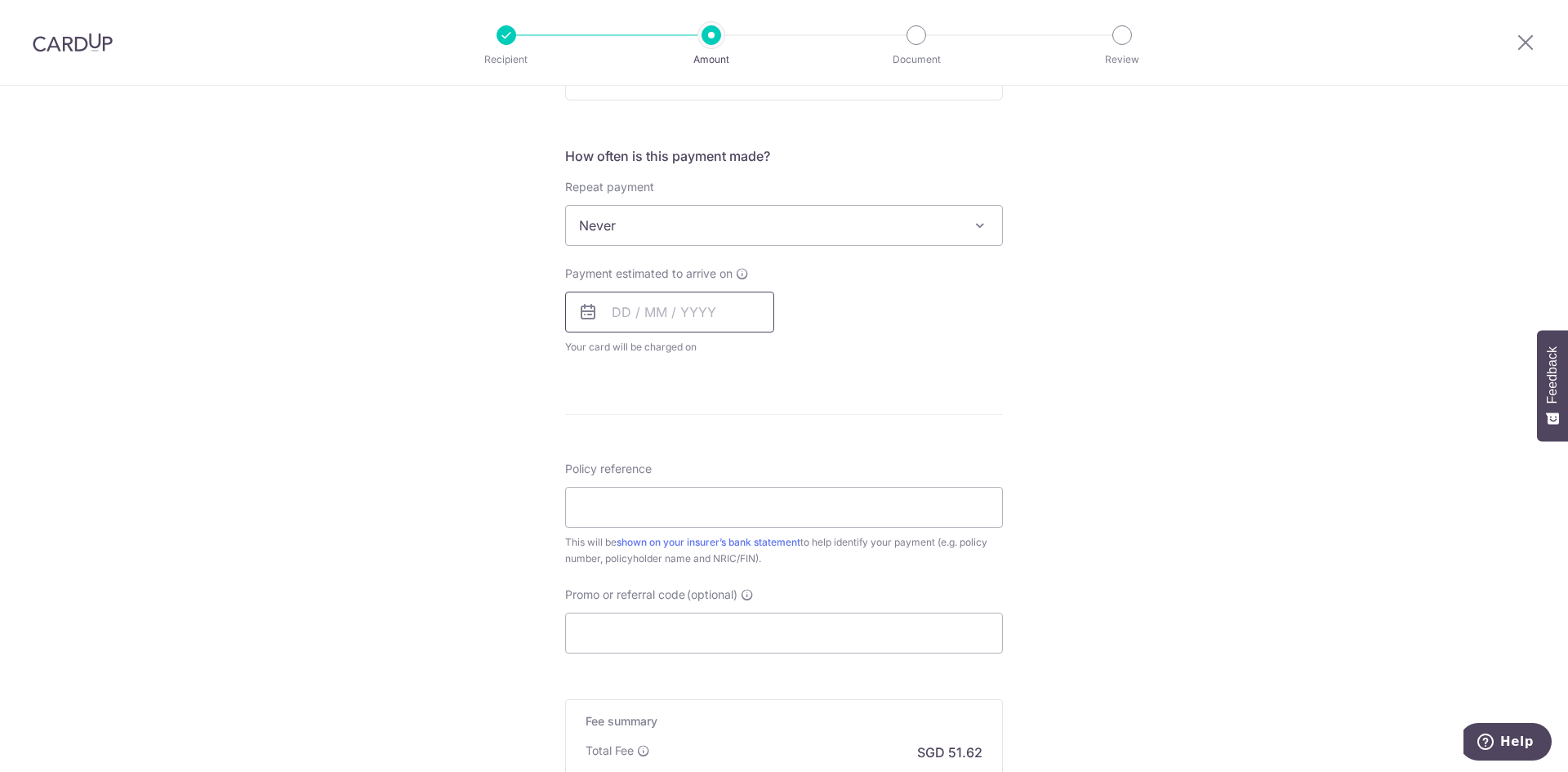
click at [654, 307] on input "text" at bounding box center [670, 312] width 209 height 40
click at [874, 467] on div "Policy reference This will be shown on your insurer’s bank statement to help id…" at bounding box center [784, 513] width 438 height 106
click at [720, 320] on input "text" at bounding box center [670, 312] width 209 height 40
click at [661, 462] on link "9" at bounding box center [664, 460] width 26 height 26
type input "[DATE]"
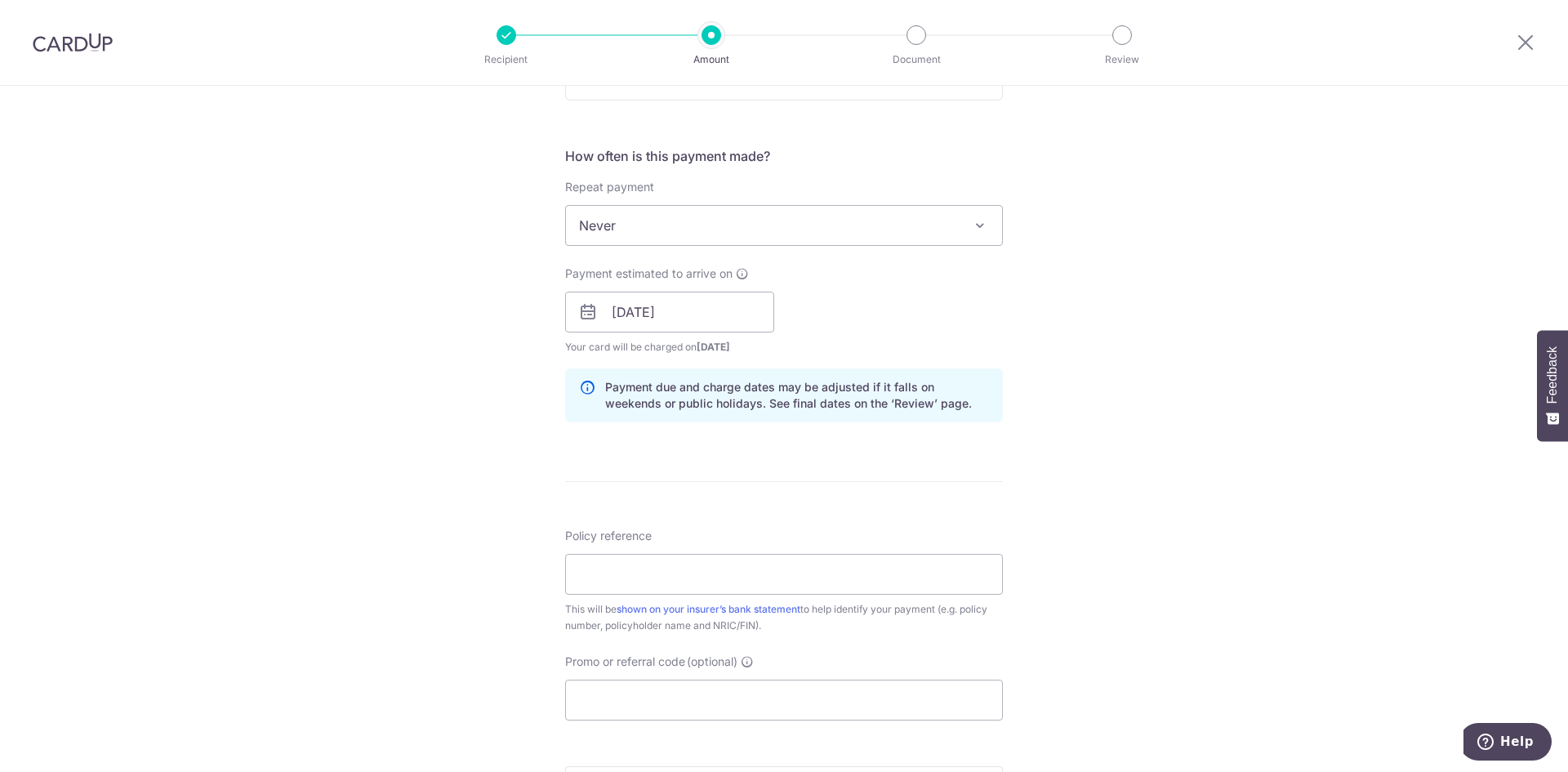
click at [929, 458] on form "Enter payment amount SGD 1,985.25 1985.25 Select Card **** 5520 Add credit card…" at bounding box center [784, 302] width 438 height 1360
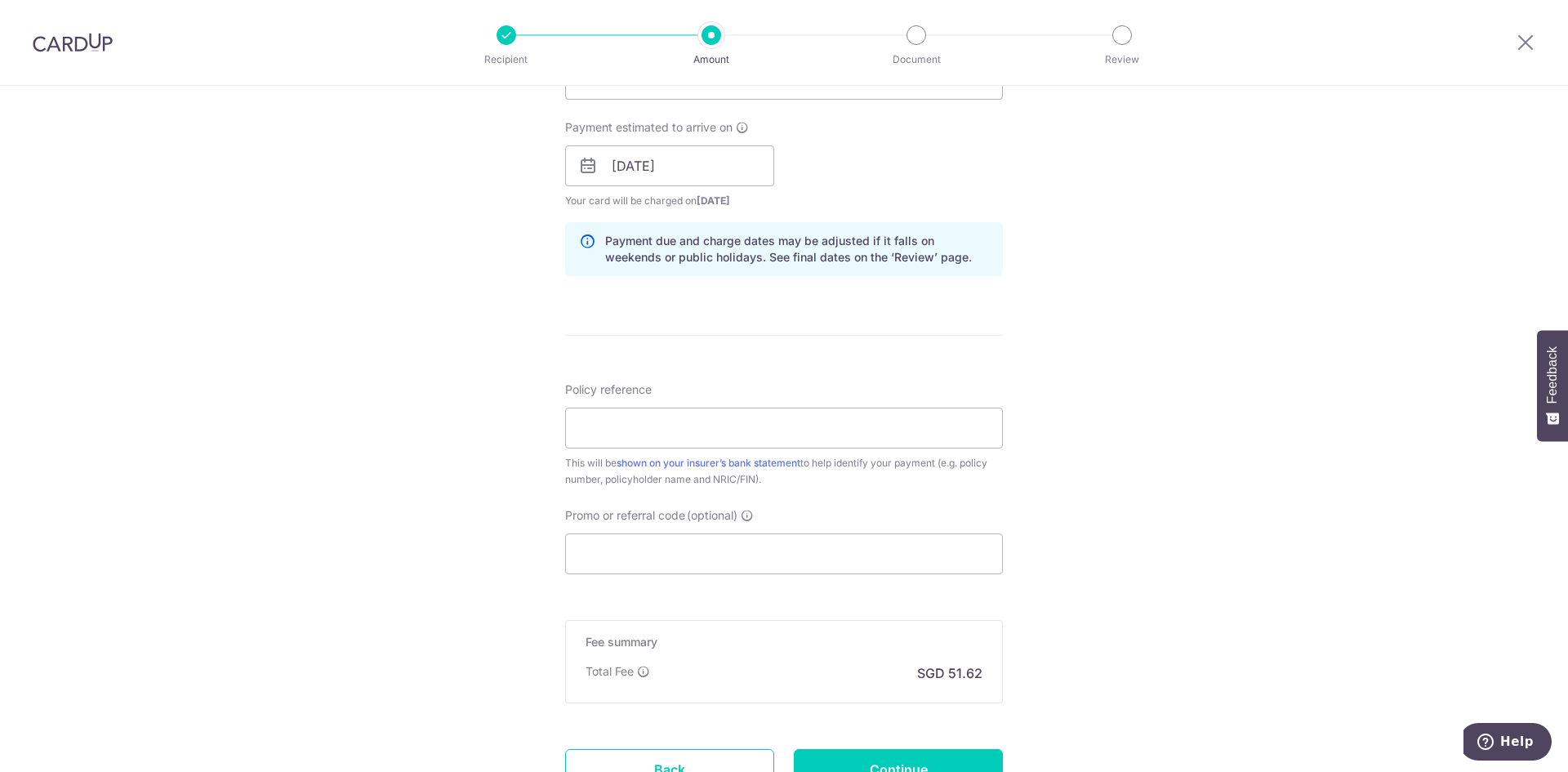
scroll to position [735, 0]
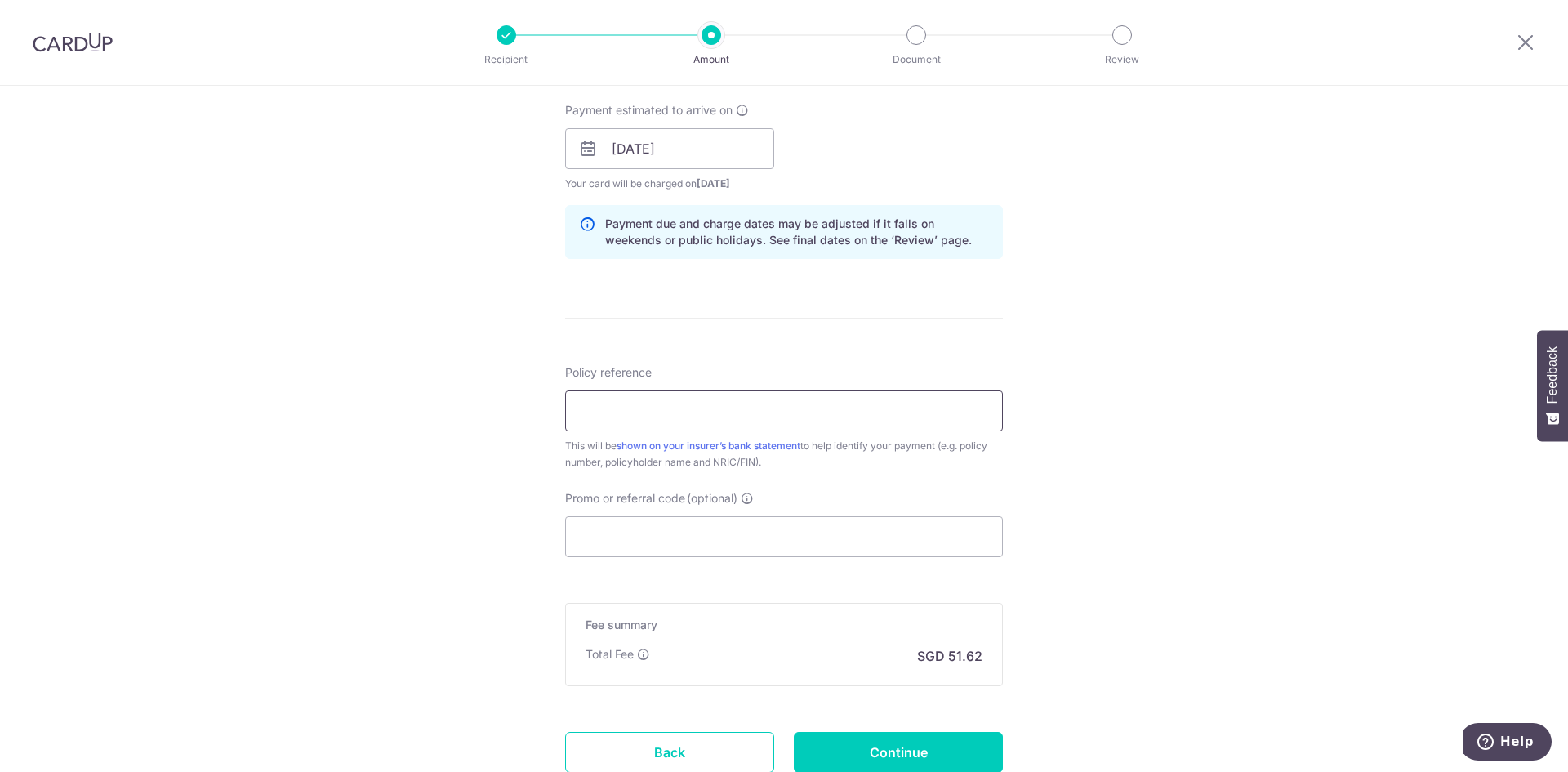
click at [774, 395] on input "Policy reference" at bounding box center [784, 411] width 438 height 40
drag, startPoint x: 116, startPoint y: 465, endPoint x: 404, endPoint y: 452, distance: 288.3
click at [120, 463] on div "Tell us more about your payment Enter payment amount SGD 1,985.25 1985.25 Selec…" at bounding box center [784, 123] width 1568 height 1545
click at [622, 420] on input "Policy reference" at bounding box center [784, 411] width 438 height 40
paste input "0086638443"
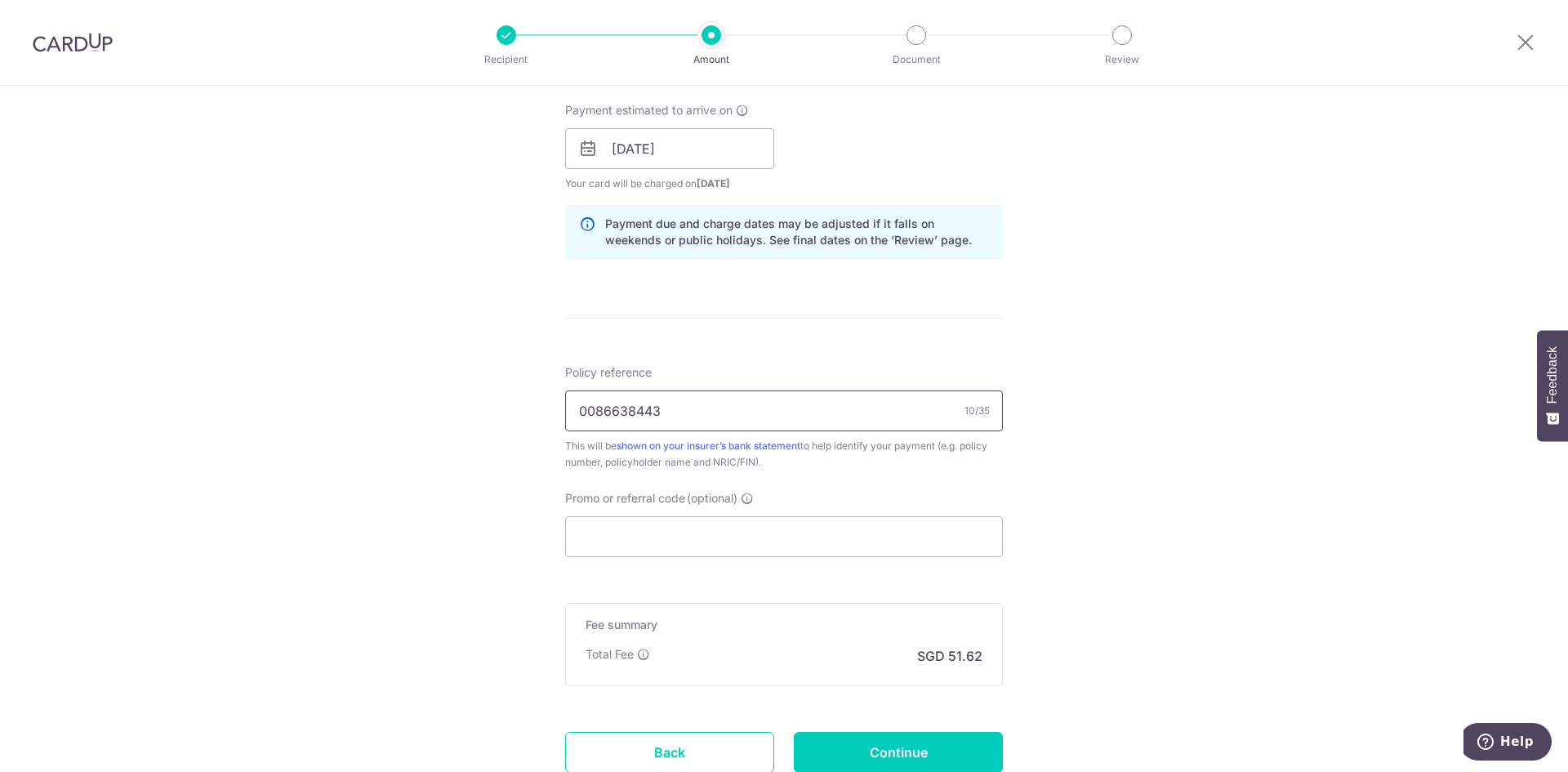
type input "0086638443 Yeo [PERSON_NAME] S1497455E"
click at [830, 550] on input "Promo or referral code (optional)" at bounding box center [784, 536] width 438 height 40
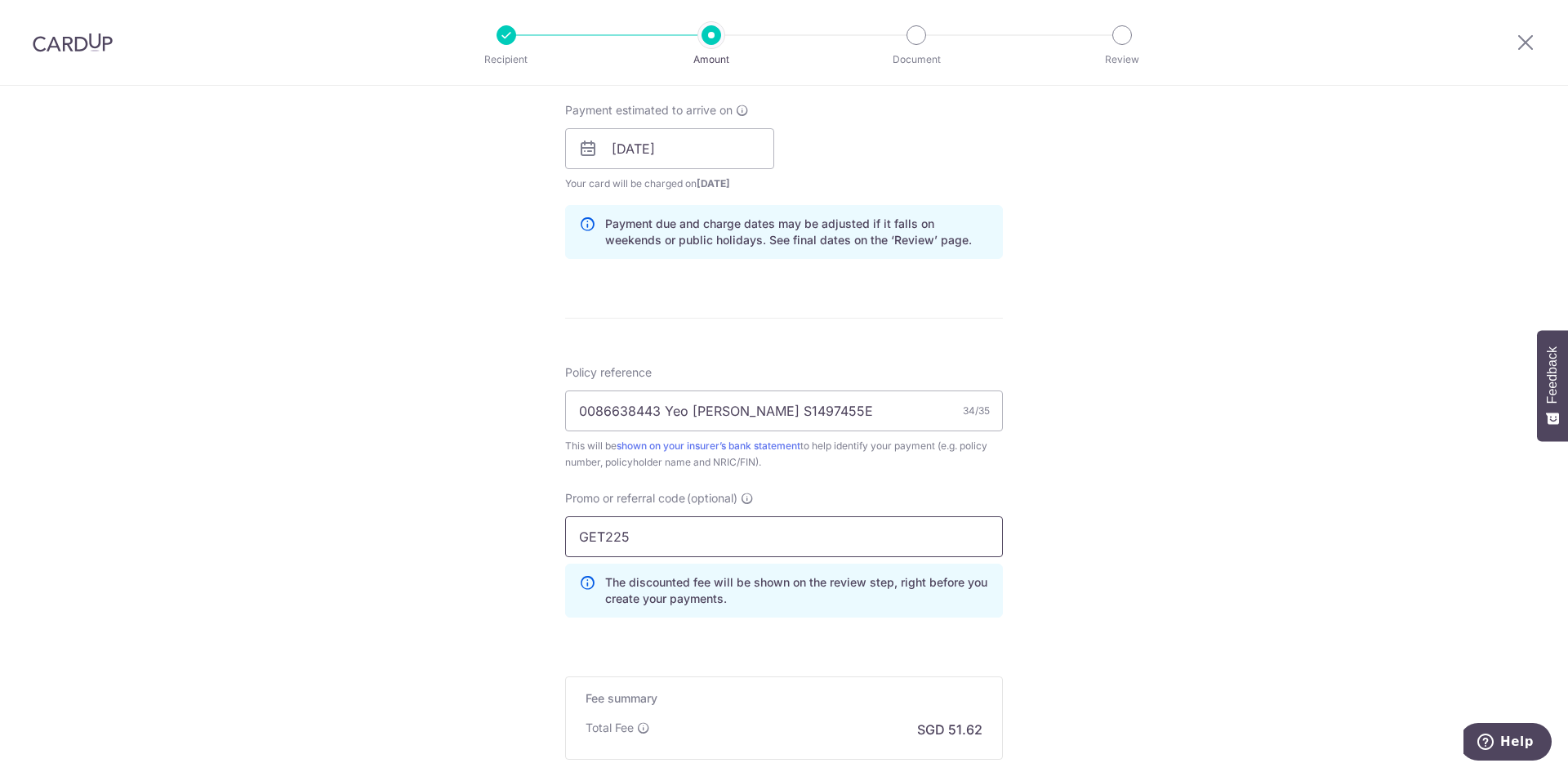
type input "GET225"
click at [1109, 528] on div "Tell us more about your payment Enter payment amount SGD 1,985.25 1985.25 Selec…" at bounding box center [784, 160] width 1568 height 1618
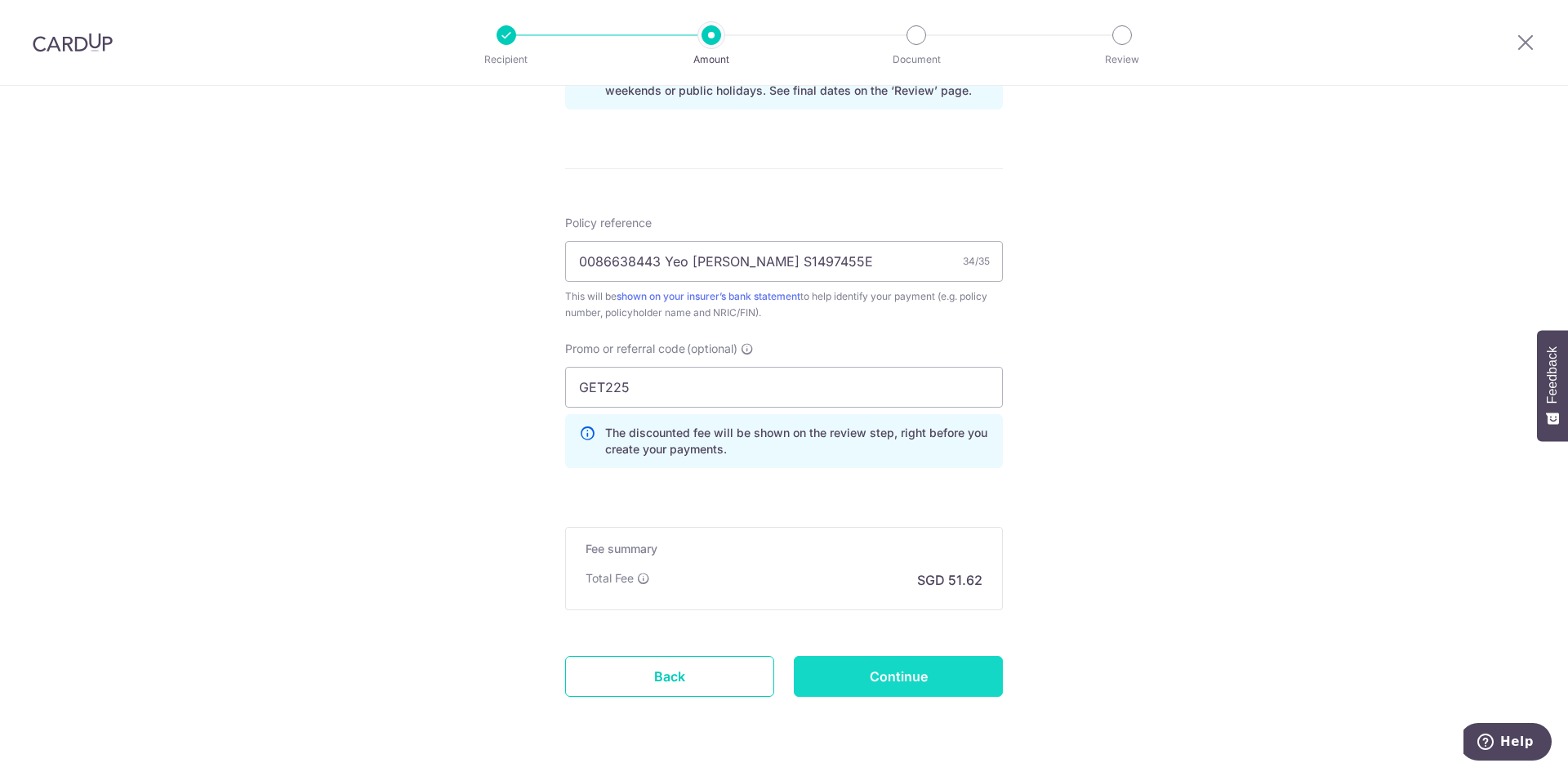
scroll to position [899, 0]
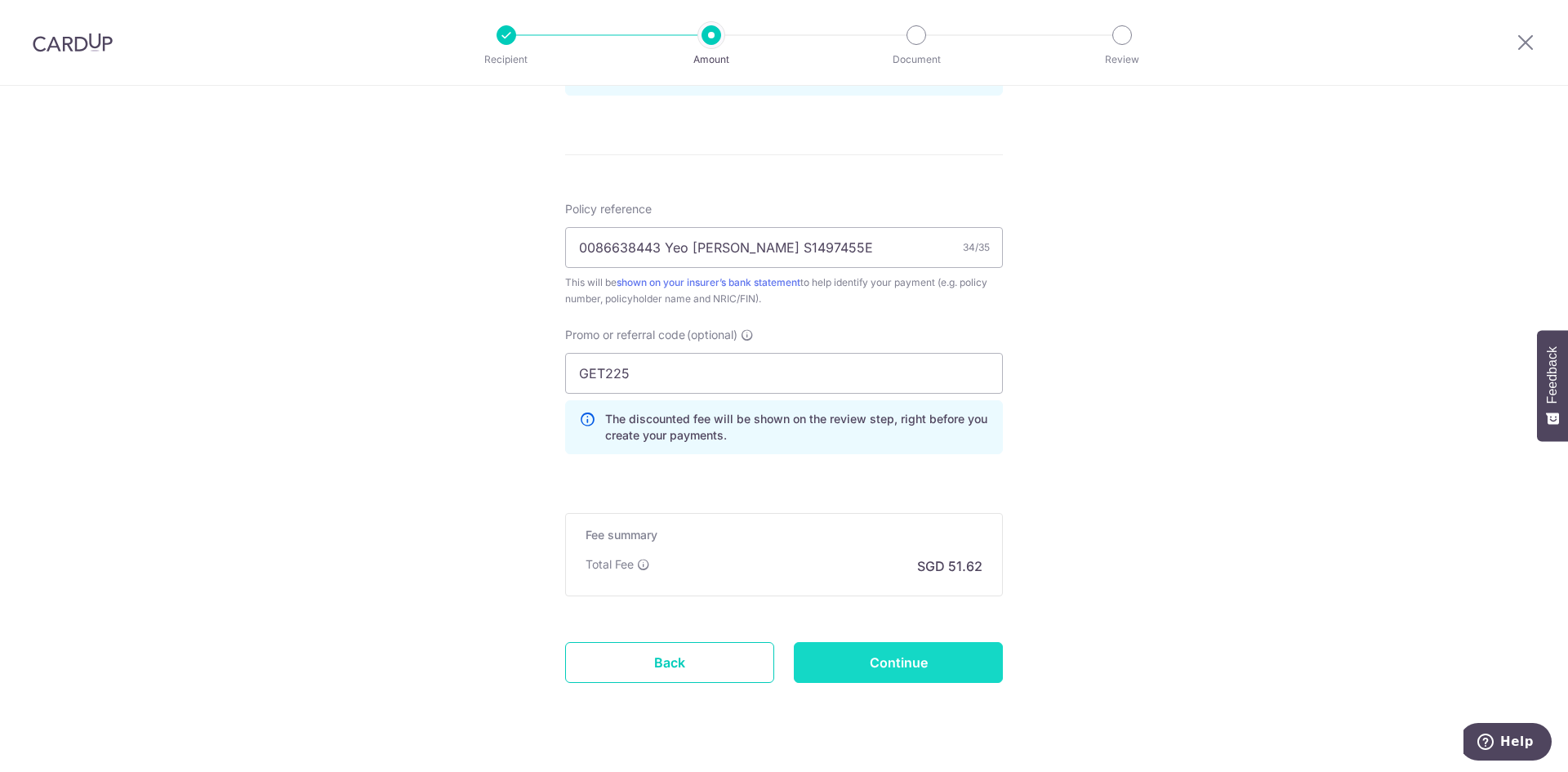
click at [895, 668] on input "Continue" at bounding box center [898, 662] width 209 height 40
type input "Create Schedule"
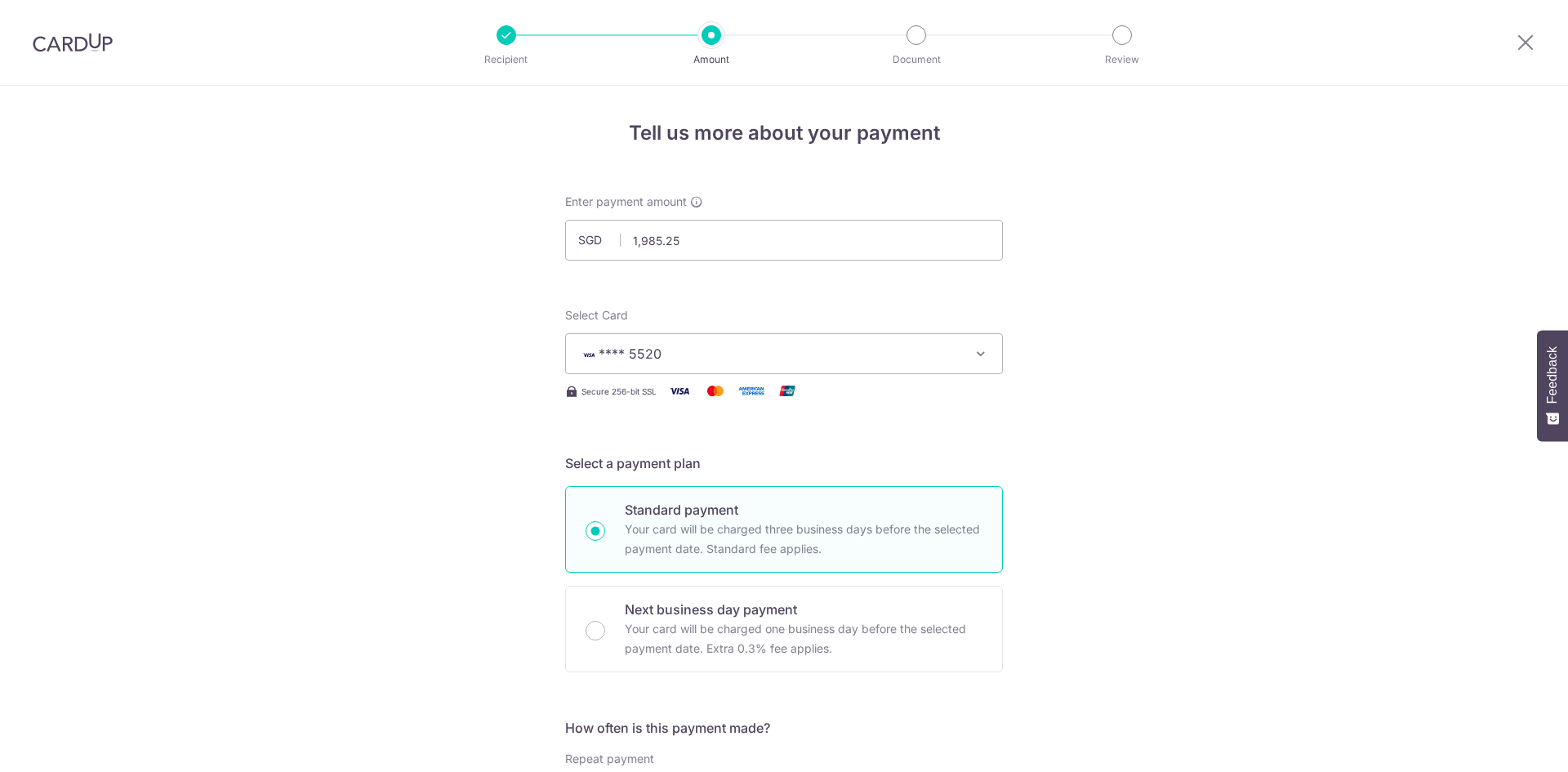
scroll to position [954, 0]
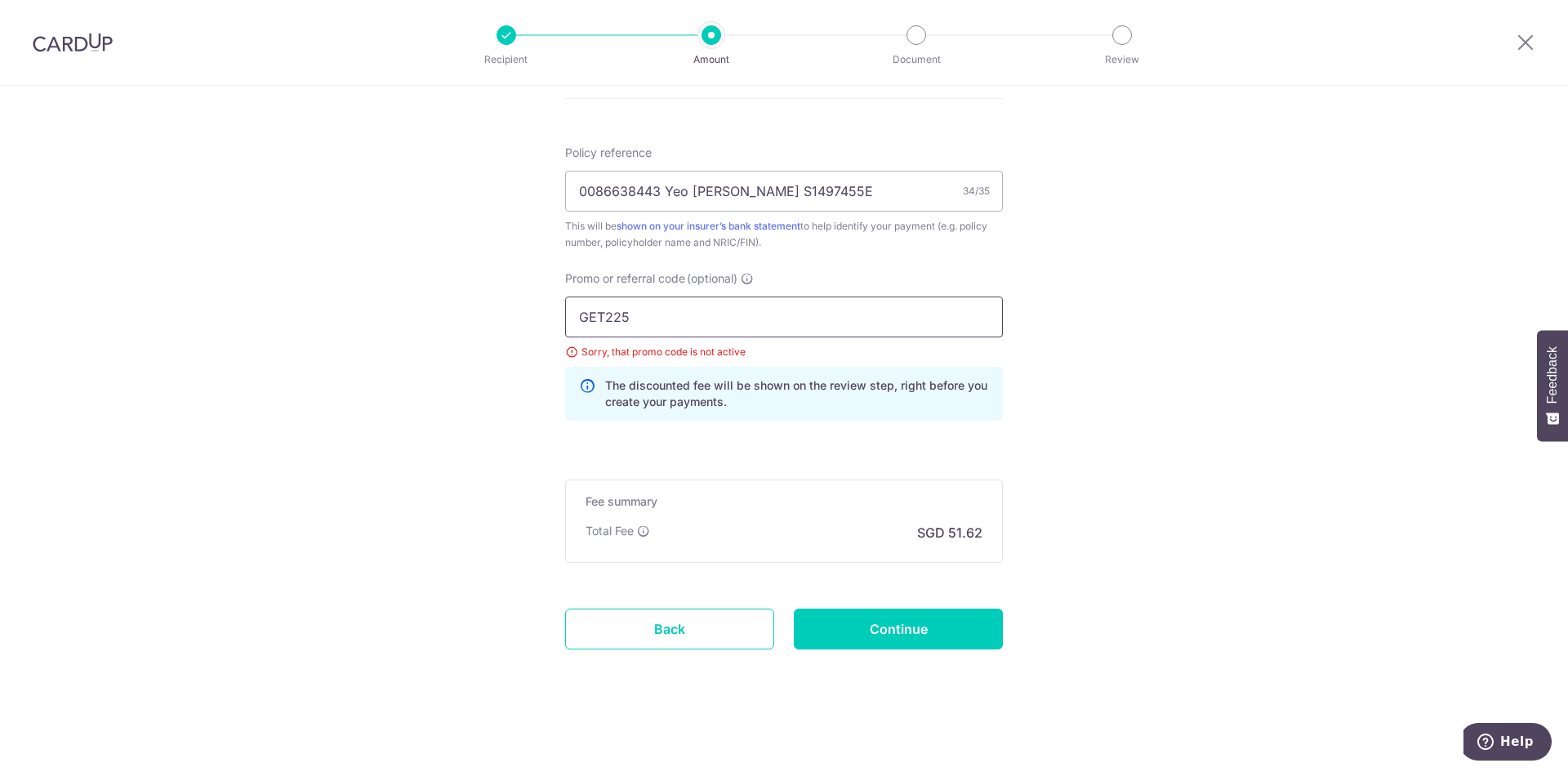
drag, startPoint x: 602, startPoint y: 313, endPoint x: 484, endPoint y: 309, distance: 118.1
type input "OFF225"
click at [943, 637] on input "Continue" at bounding box center [898, 628] width 209 height 40
type input "Update Schedule"
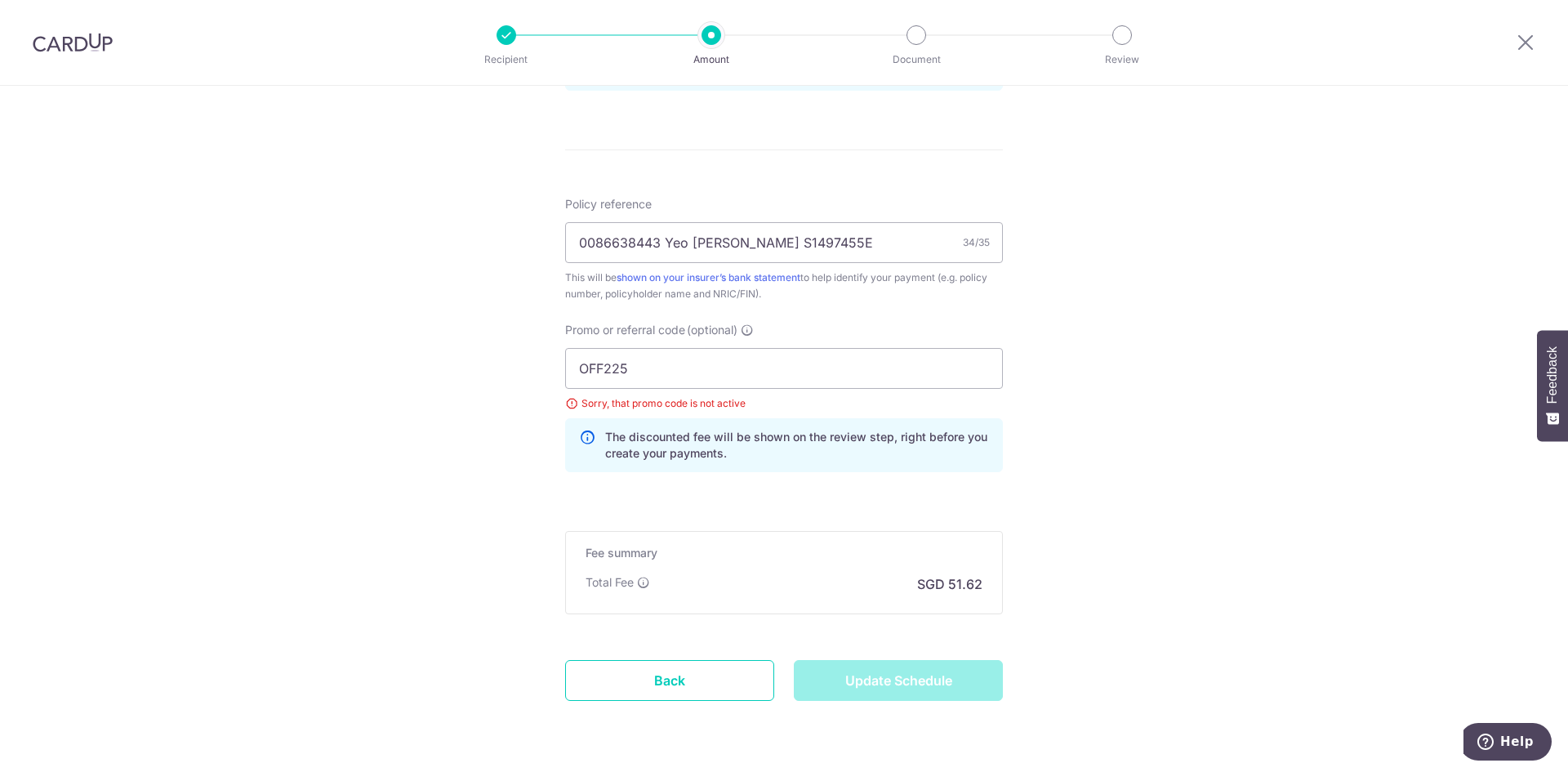
scroll to position [792, 0]
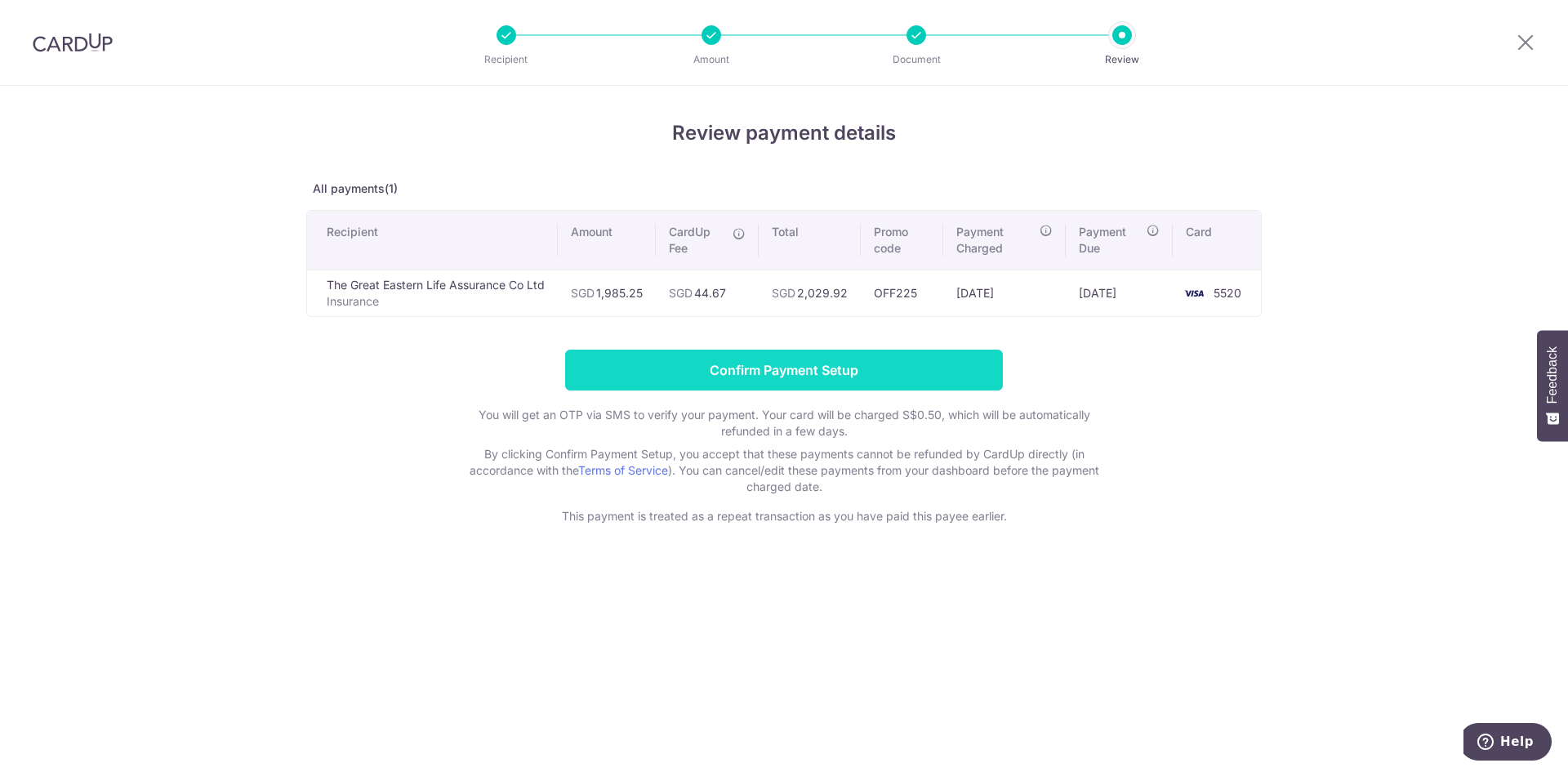
click at [913, 367] on input "Confirm Payment Setup" at bounding box center [784, 369] width 438 height 40
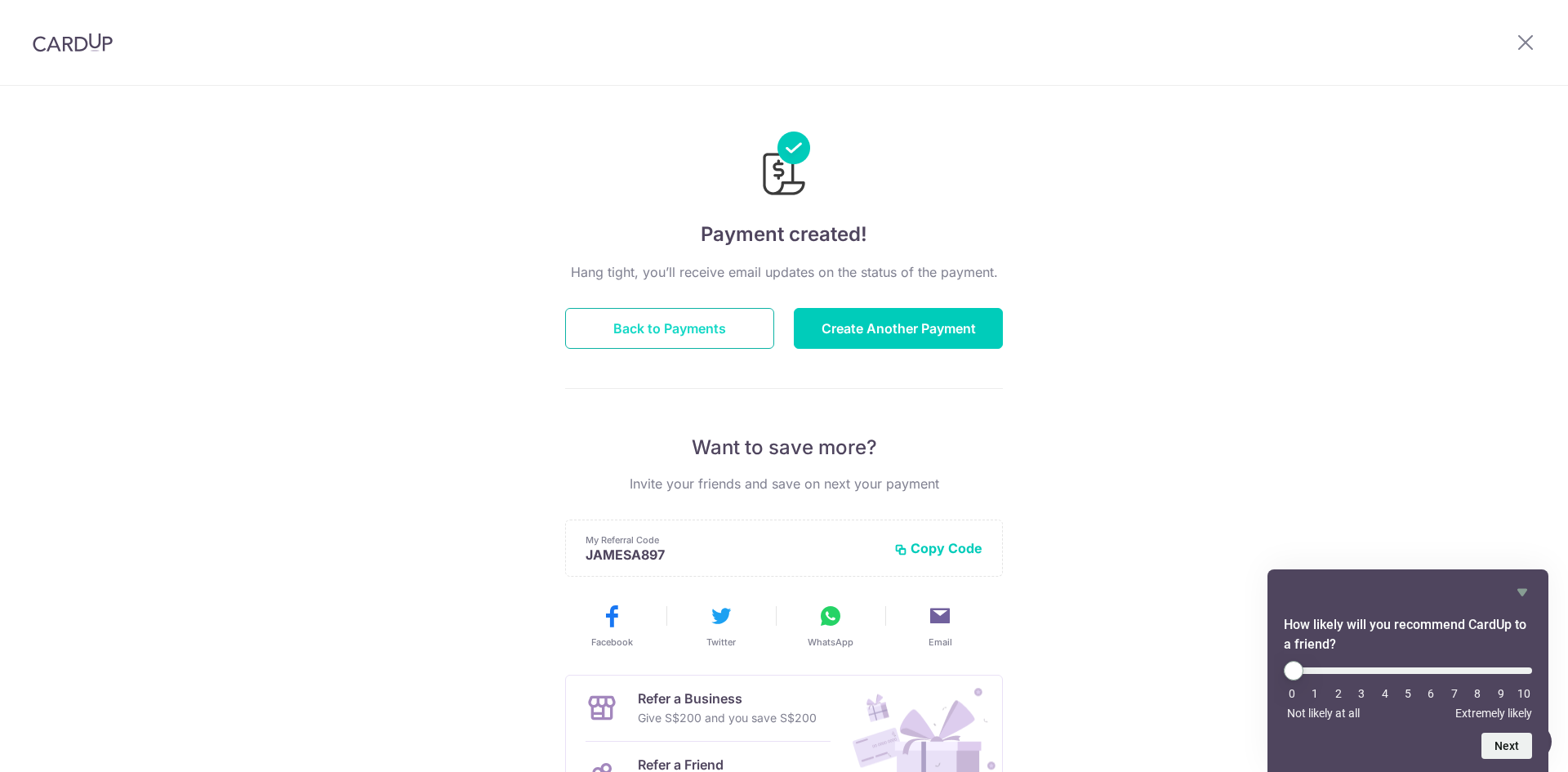
click at [704, 316] on button "Back to Payments" at bounding box center [670, 328] width 209 height 40
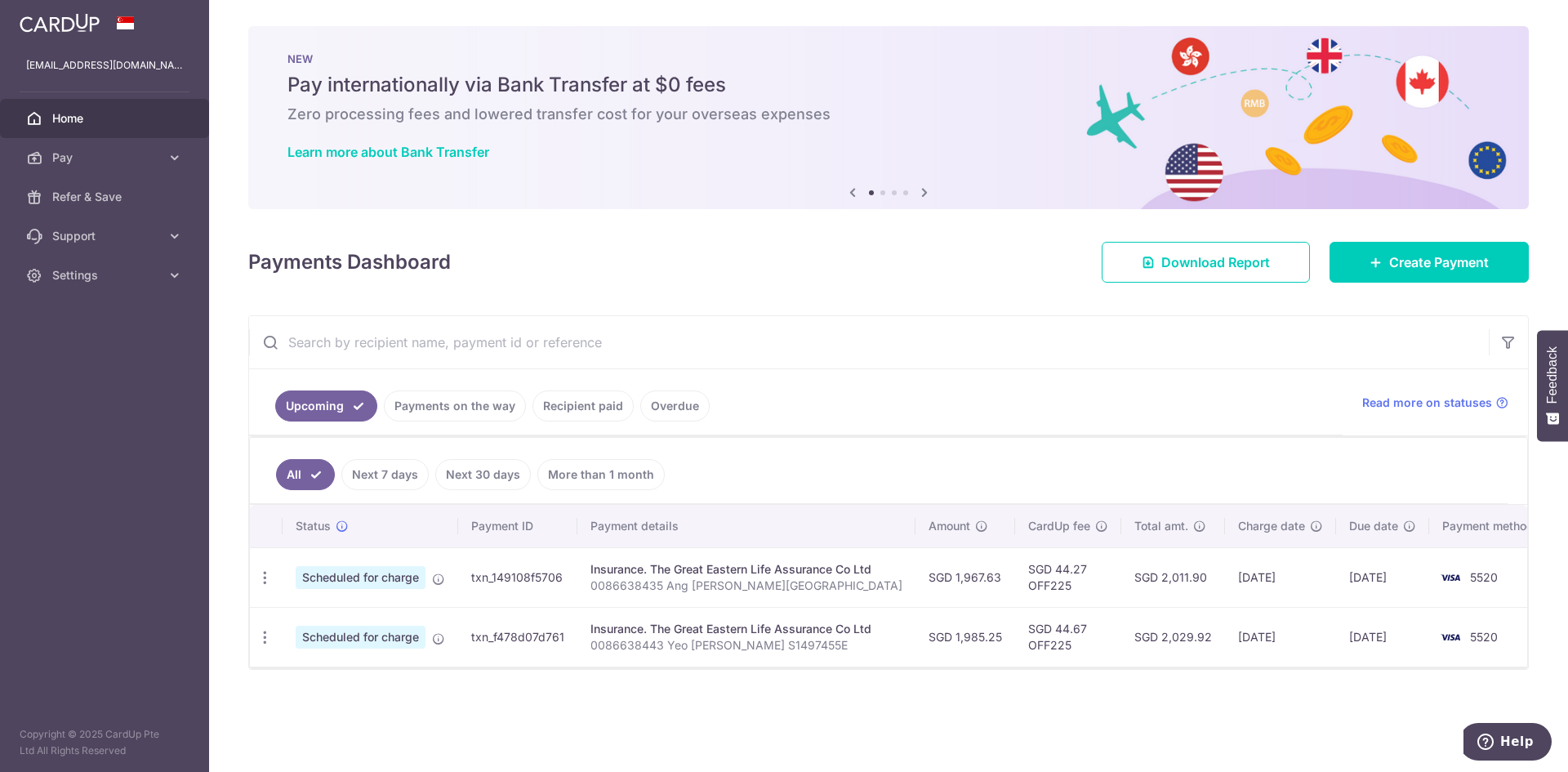
click at [506, 407] on link "Payments on the way" at bounding box center [454, 406] width 142 height 31
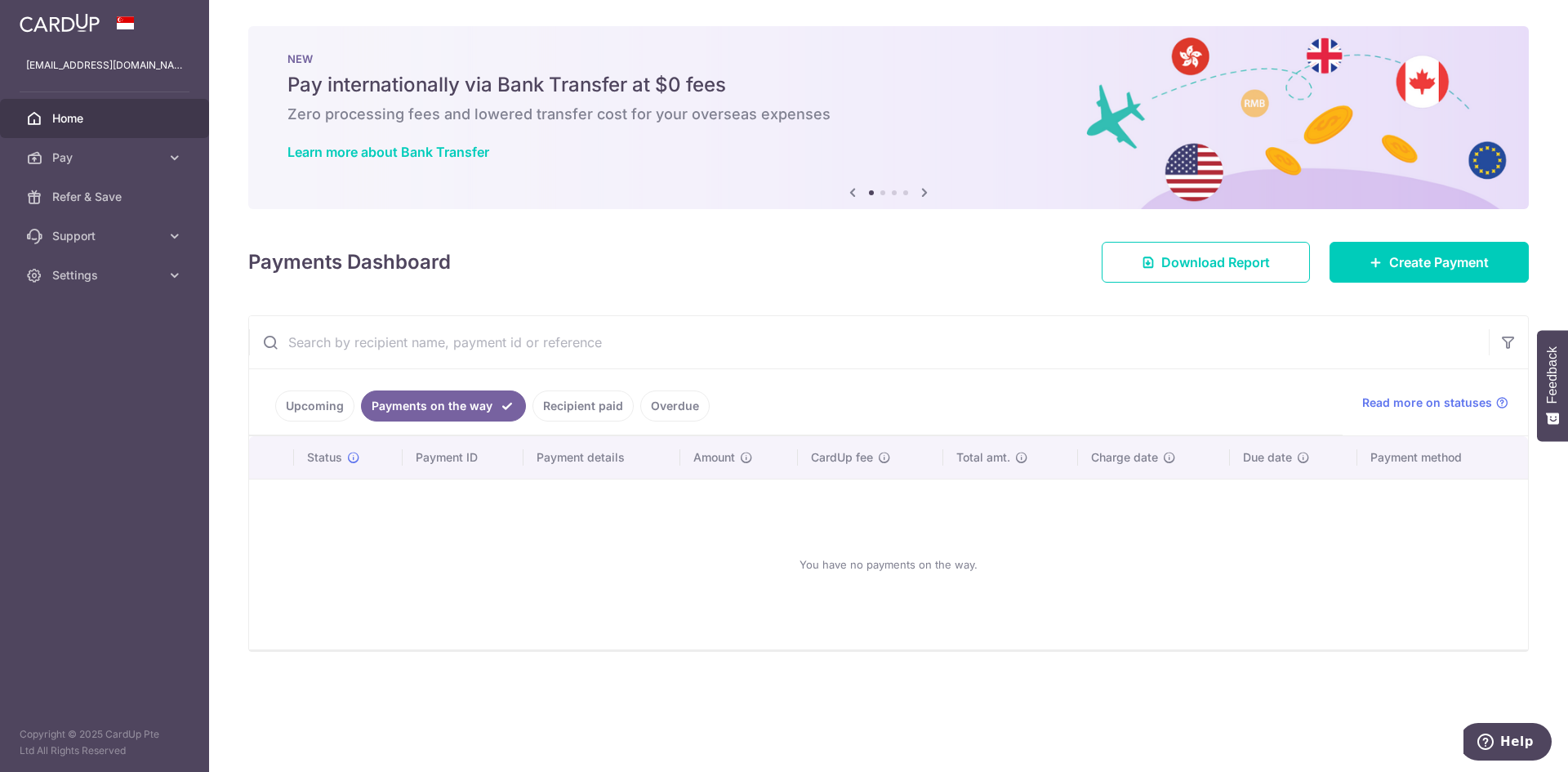
click at [574, 405] on link "Recipient paid" at bounding box center [583, 406] width 102 height 31
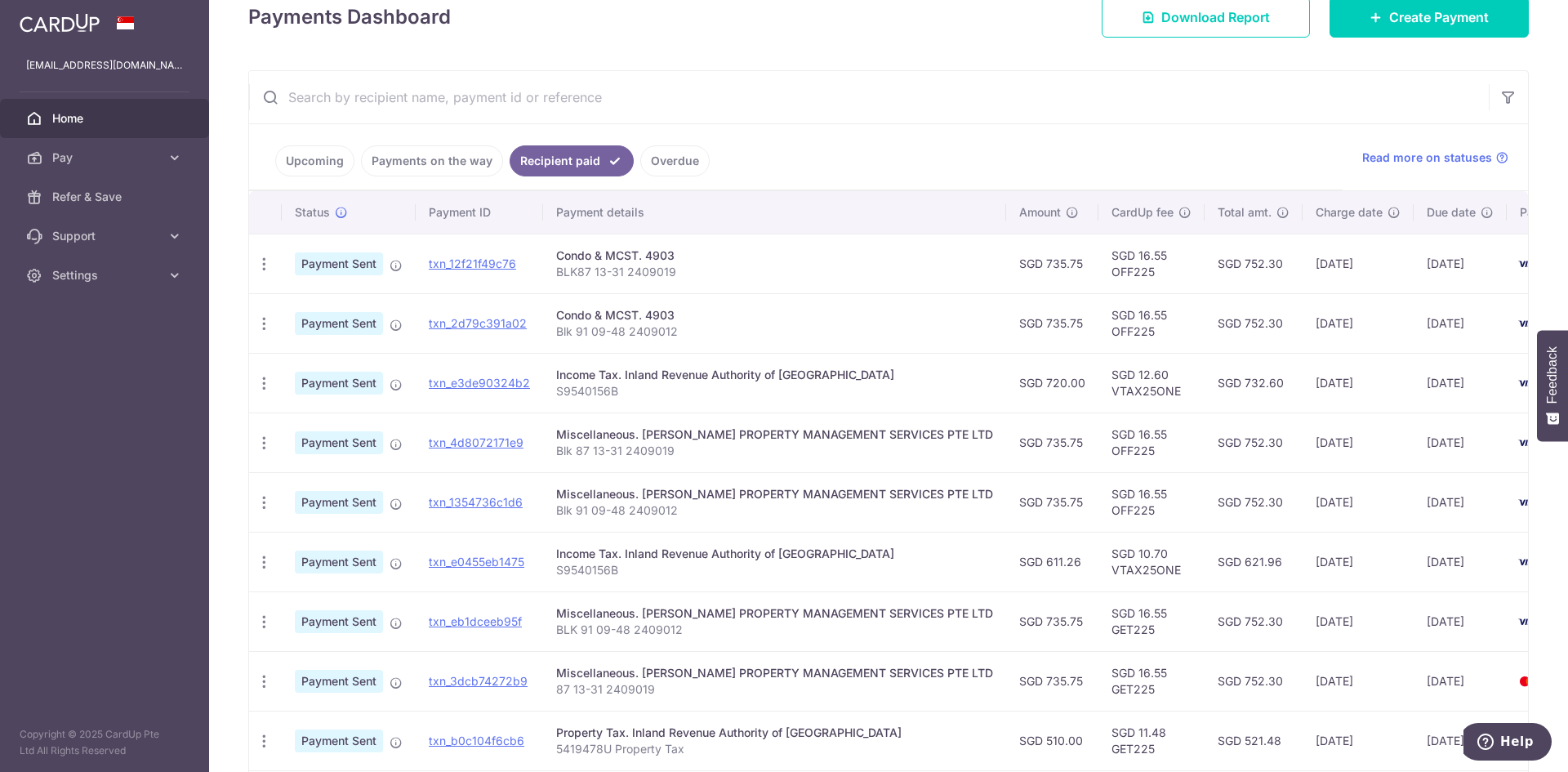
scroll to position [429, 0]
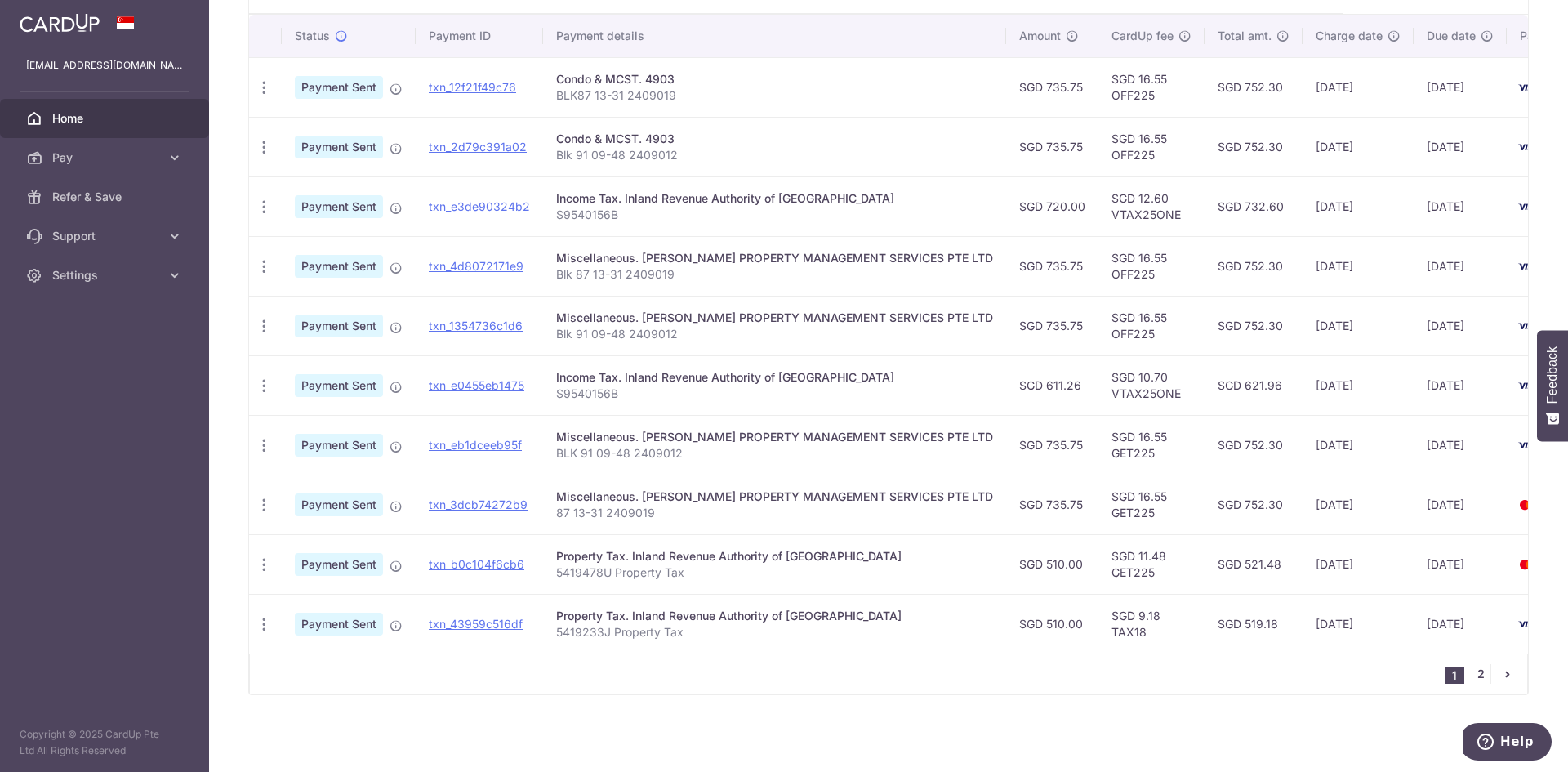
click at [1471, 682] on link "2" at bounding box center [1480, 674] width 20 height 20
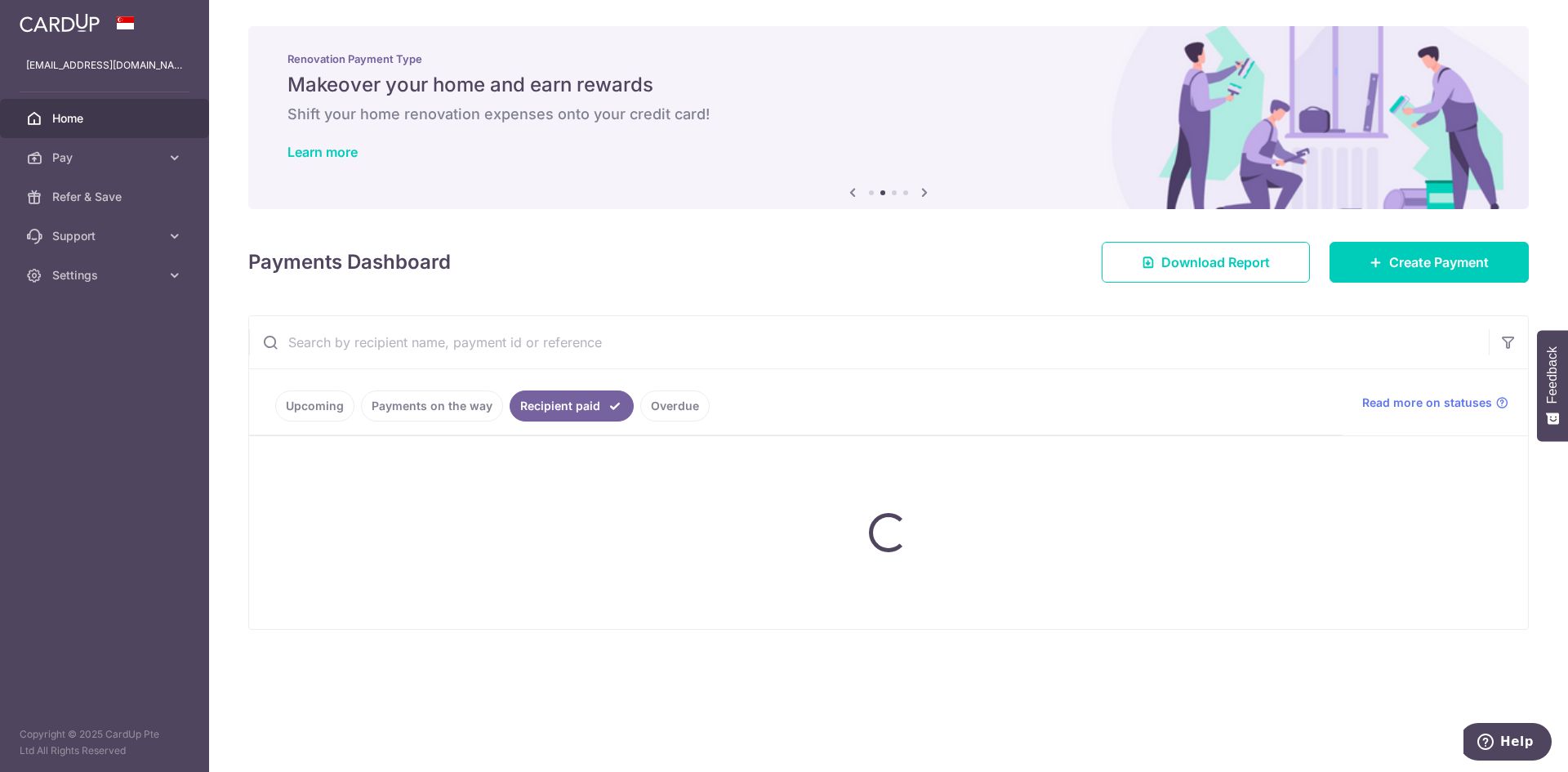
click at [438, 406] on link "Payments on the way" at bounding box center [431, 406] width 142 height 31
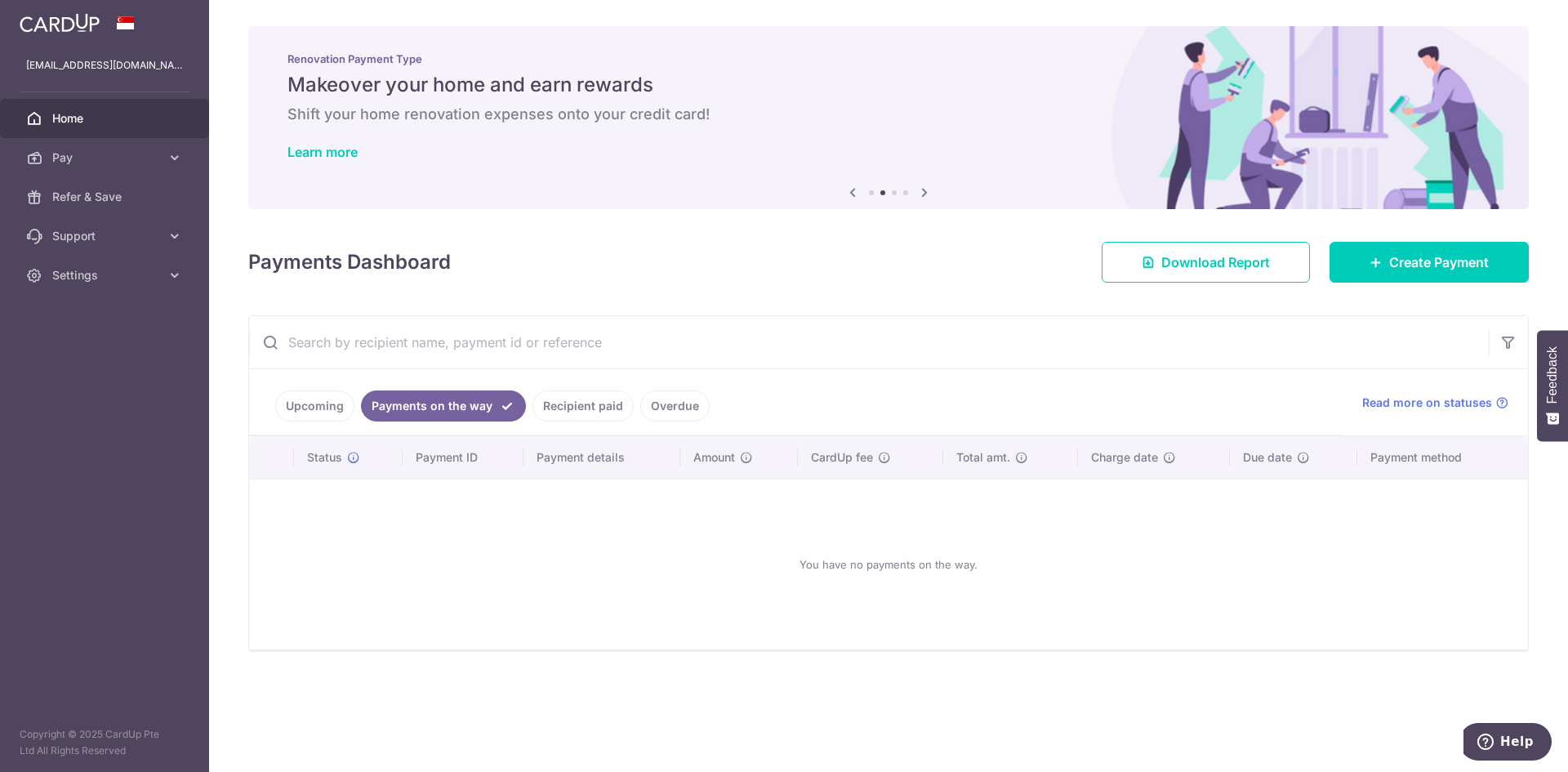
click at [542, 399] on link "Recipient paid" at bounding box center [583, 406] width 102 height 31
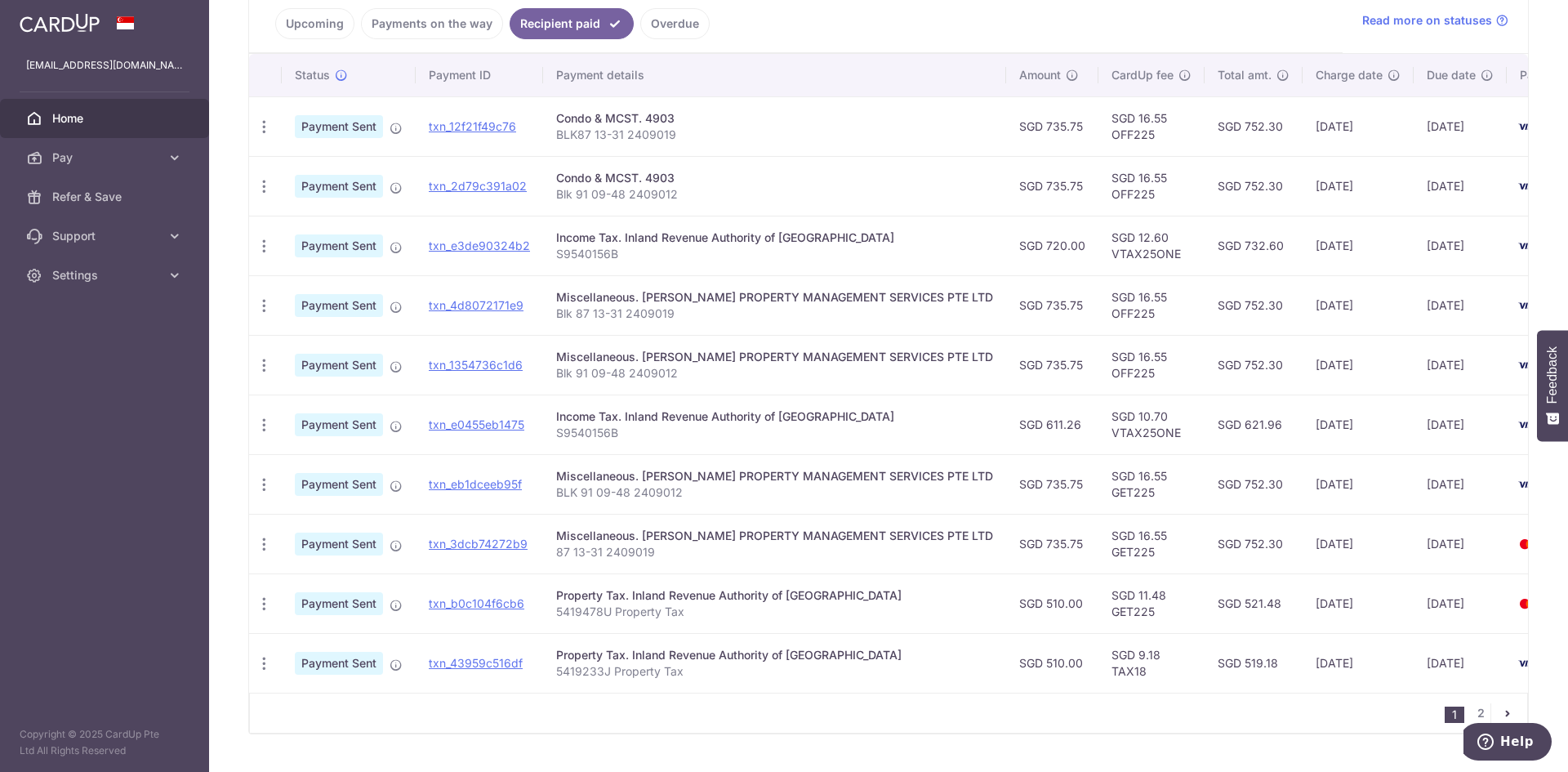
scroll to position [429, 0]
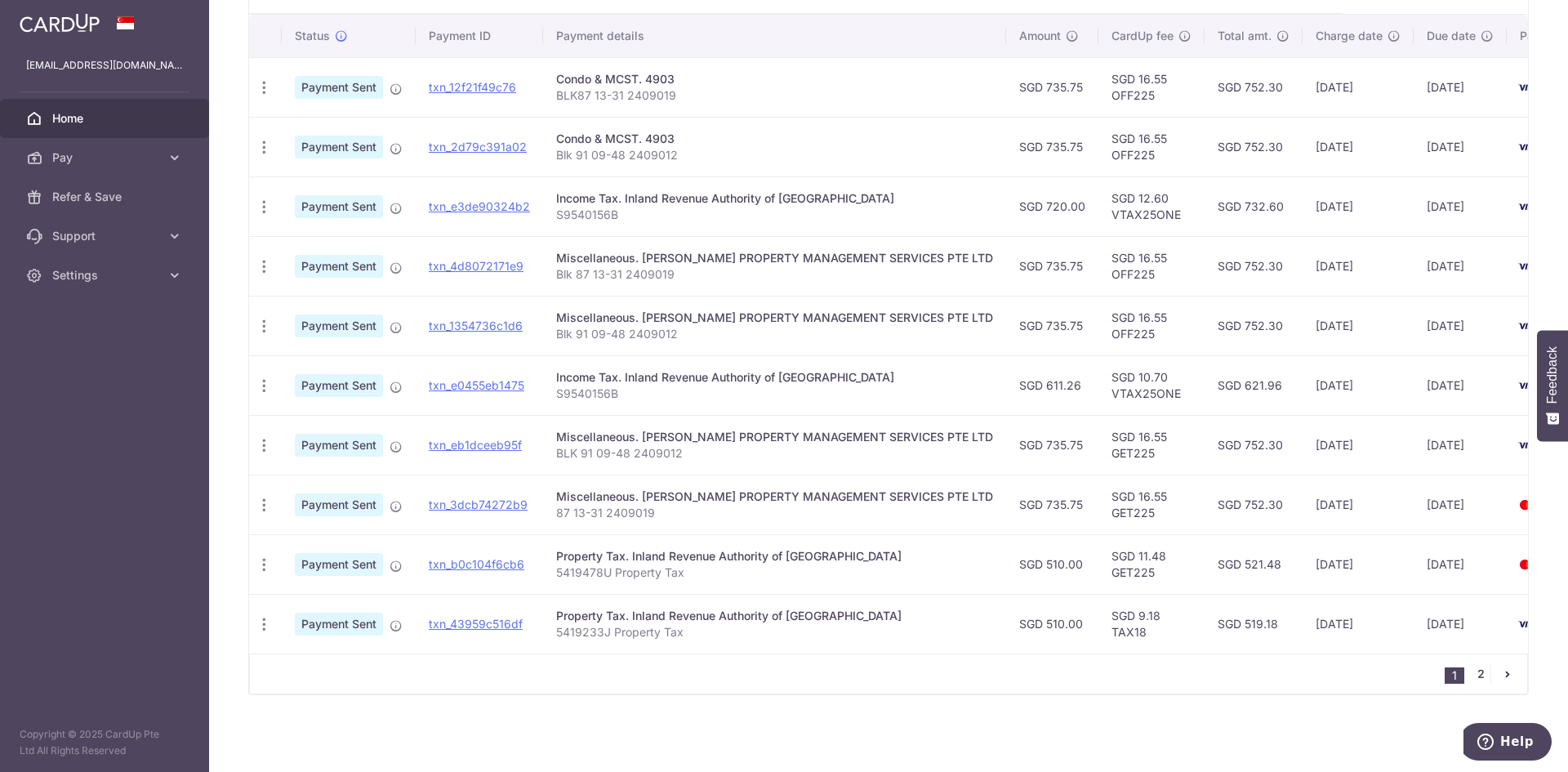
click at [1471, 667] on link "2" at bounding box center [1480, 674] width 20 height 20
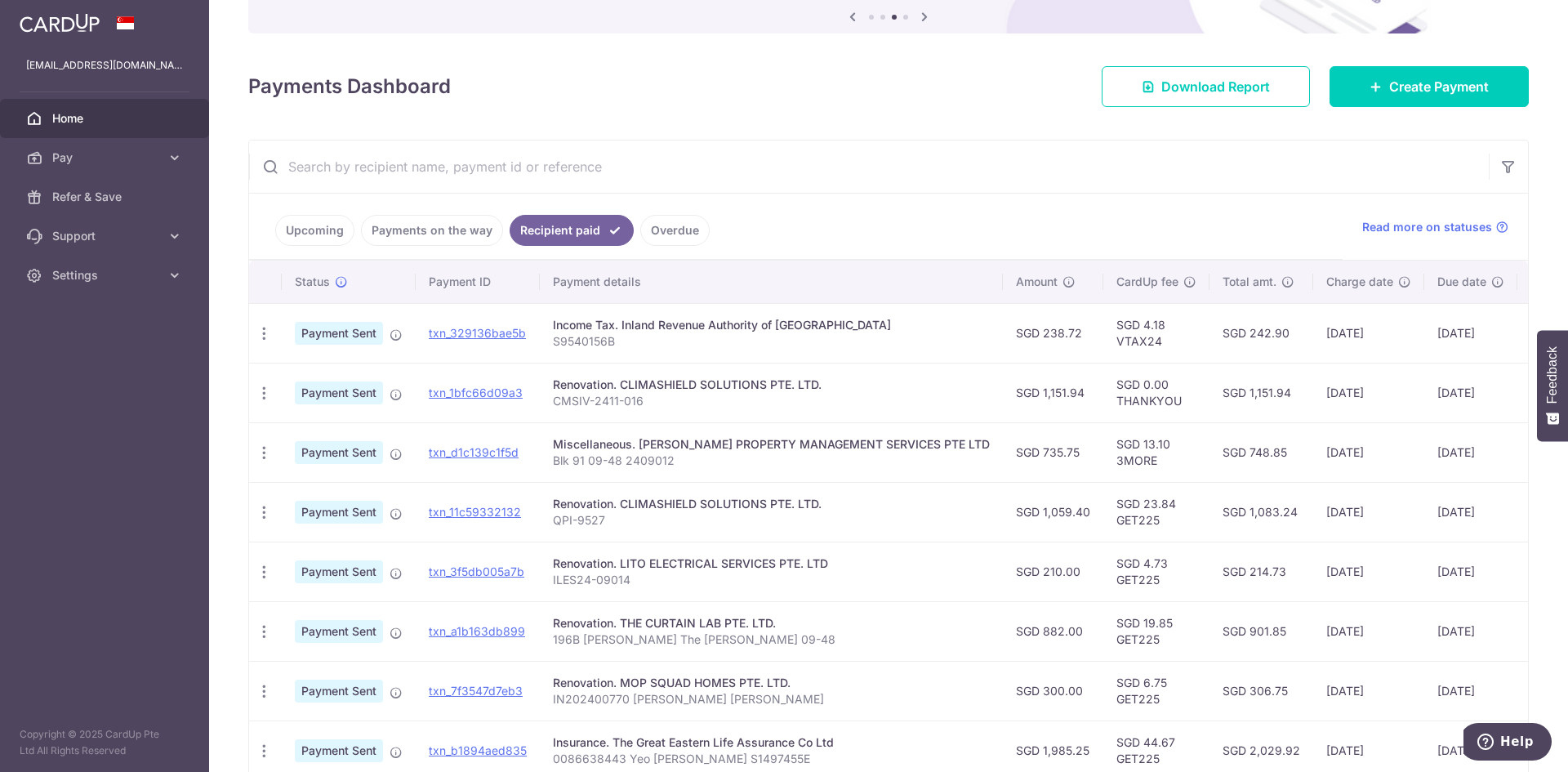
scroll to position [409, 0]
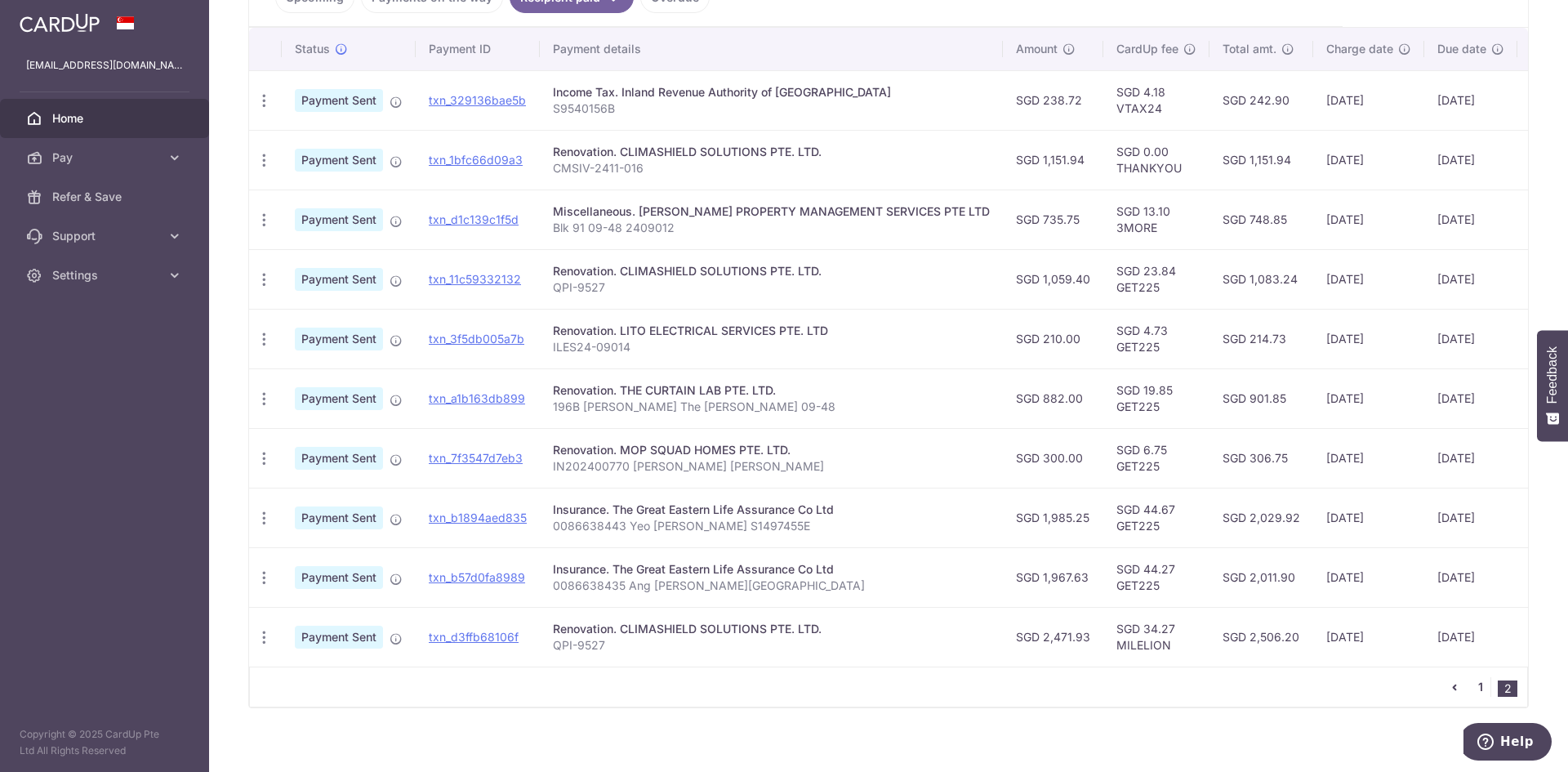
click at [1475, 690] on link "1" at bounding box center [1480, 687] width 20 height 20
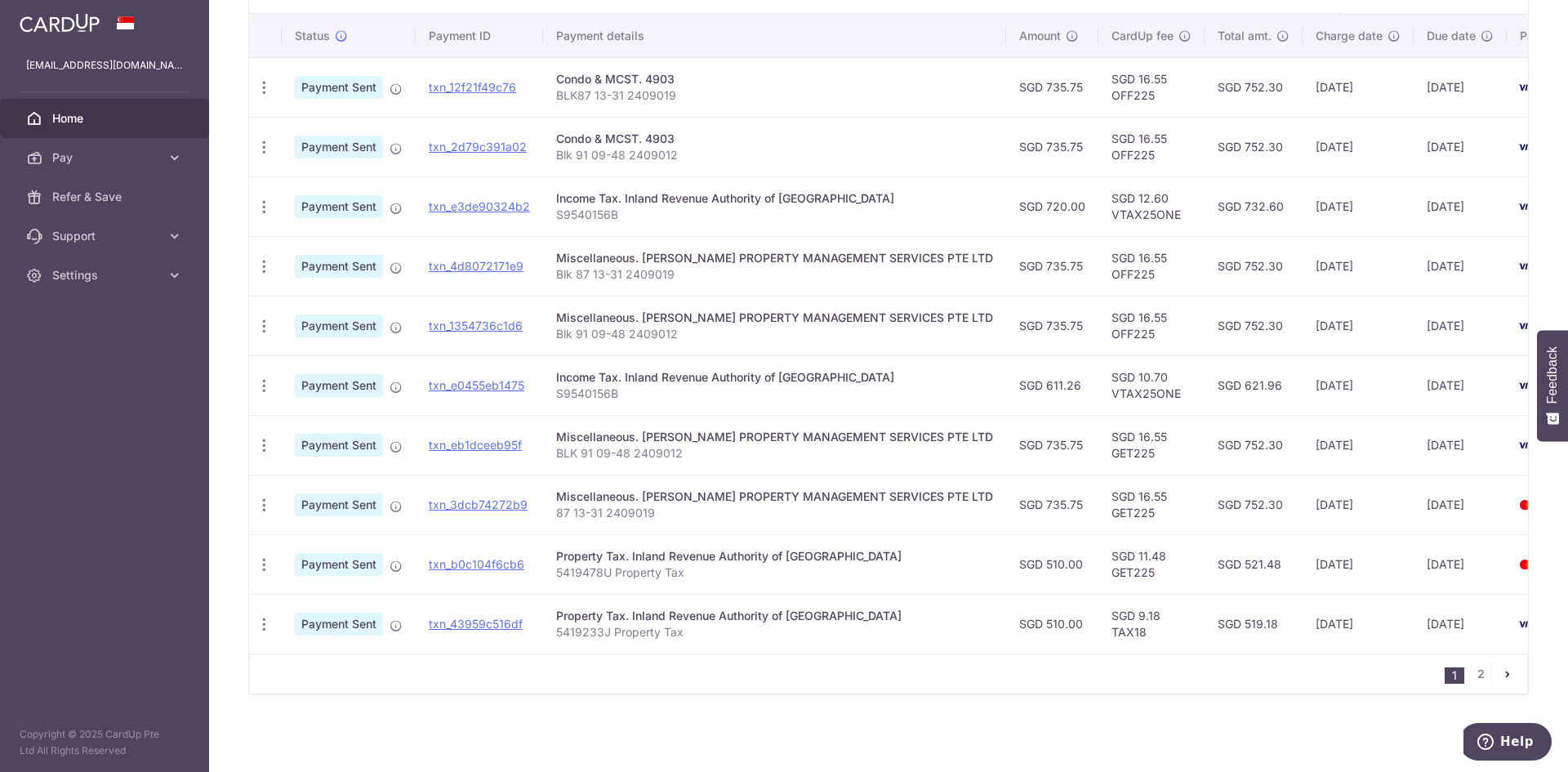
scroll to position [348, 0]
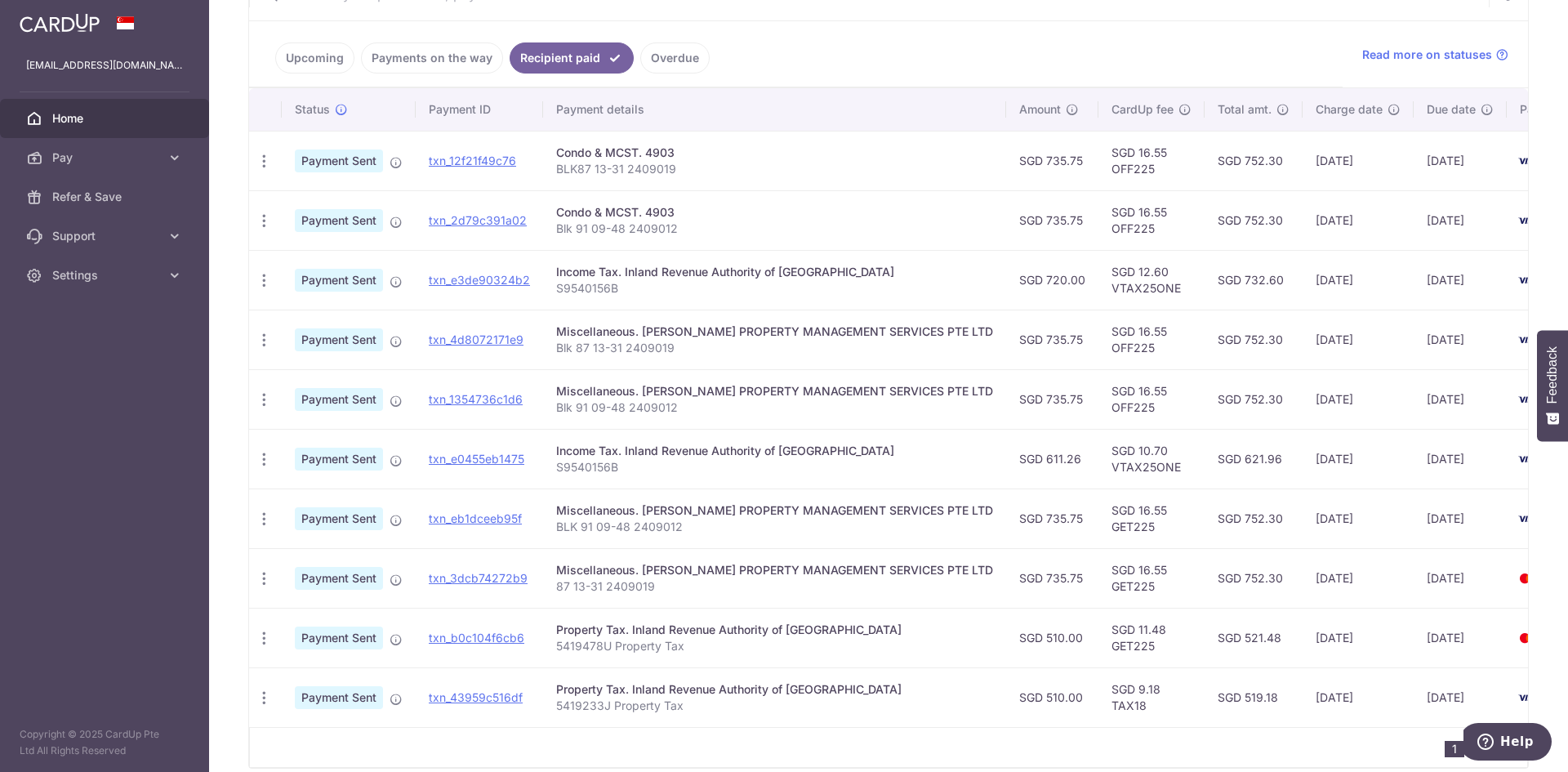
click at [312, 52] on link "Upcoming" at bounding box center [315, 58] width 79 height 31
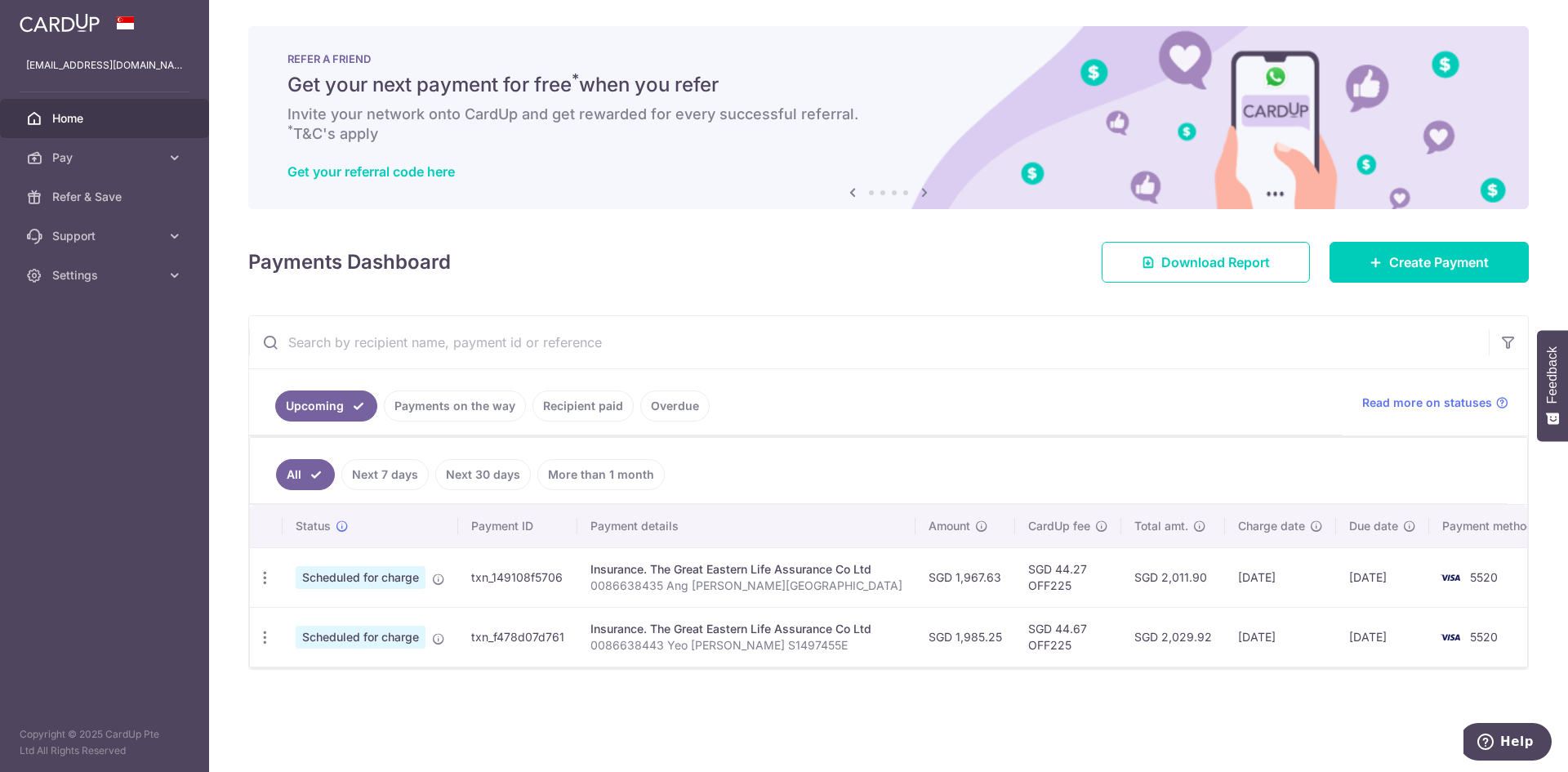
click at [604, 408] on link "Recipient paid" at bounding box center [583, 406] width 102 height 31
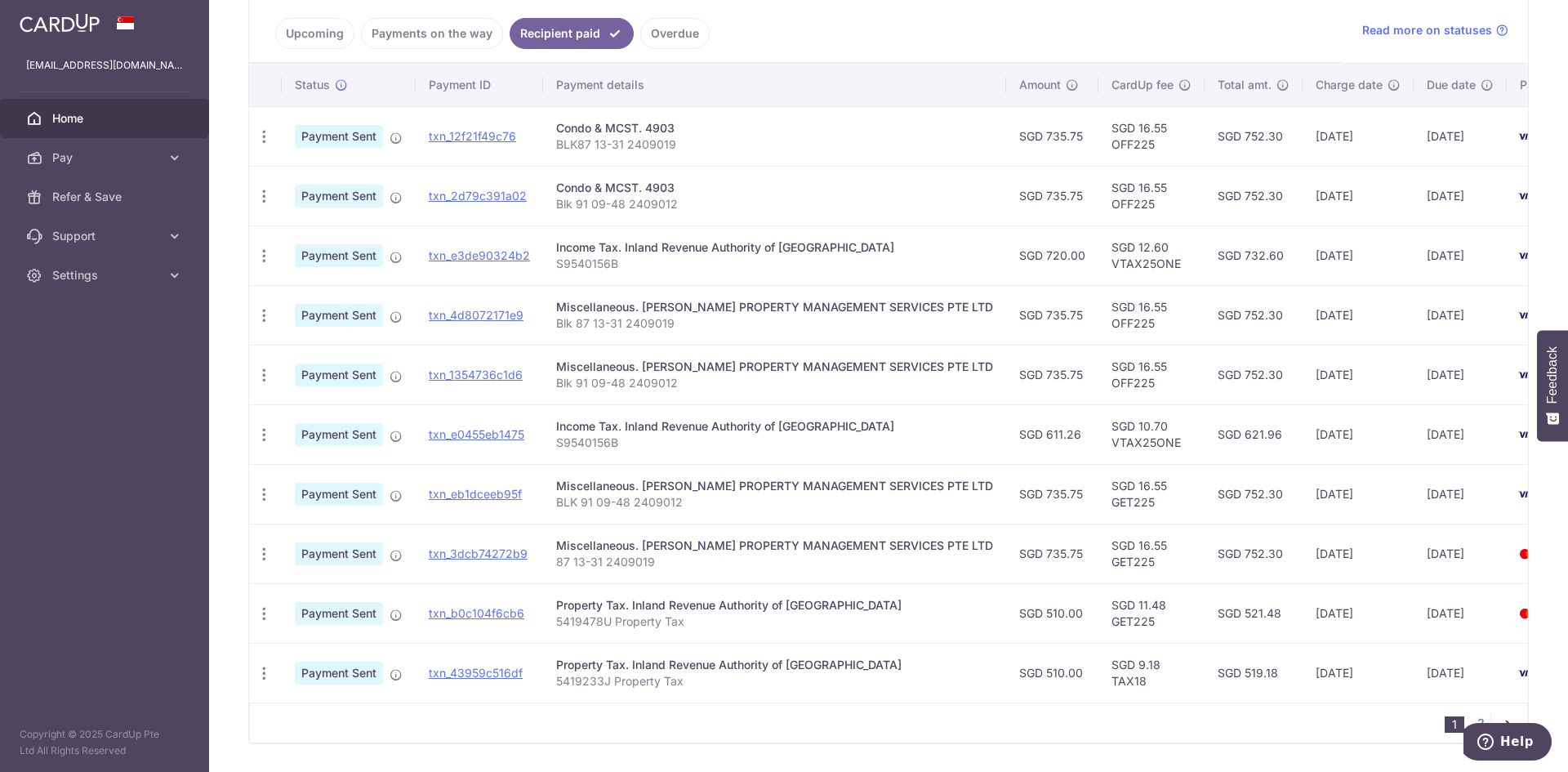
scroll to position [429, 0]
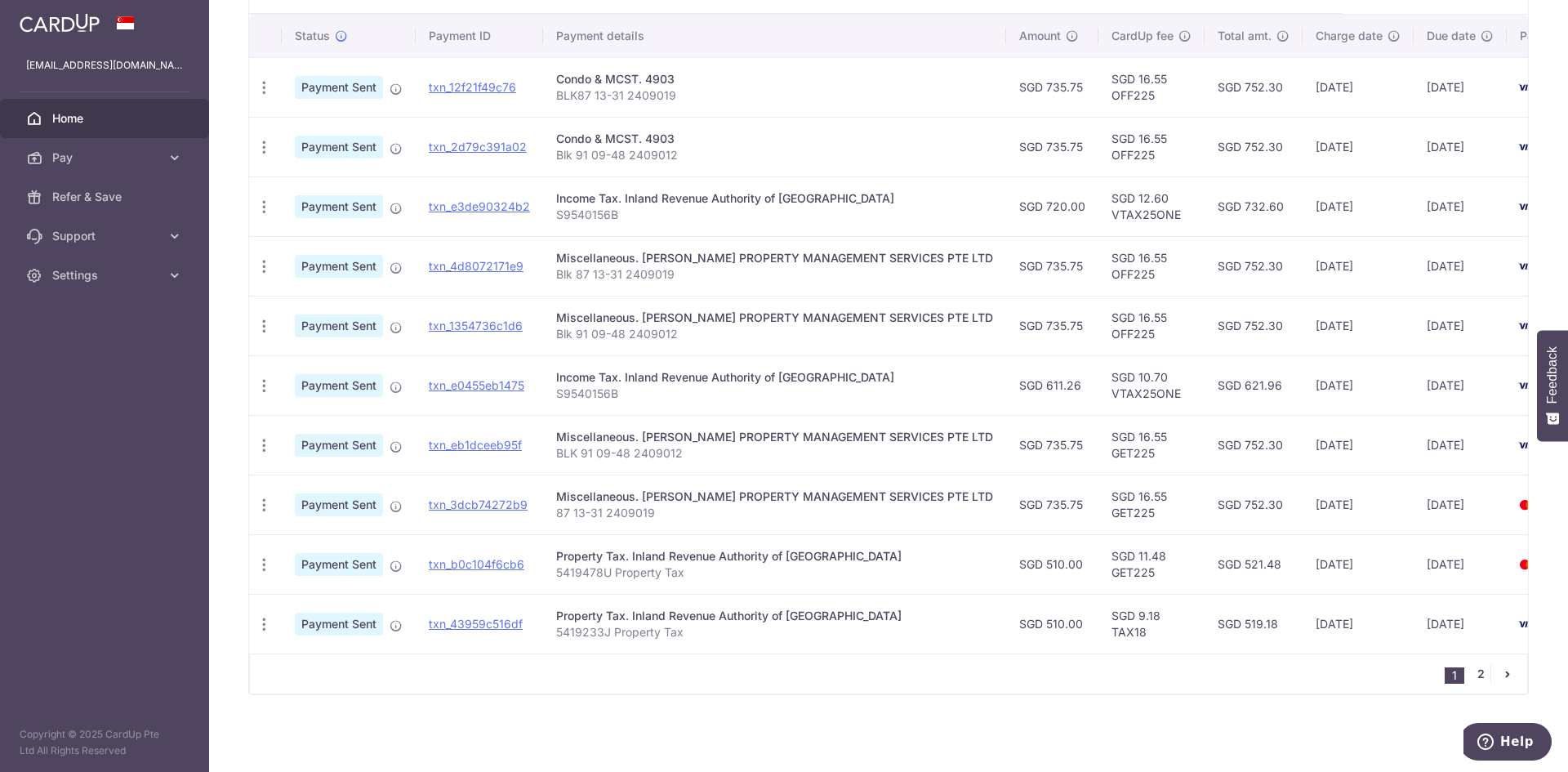
click at [1472, 665] on link "2" at bounding box center [1480, 674] width 20 height 20
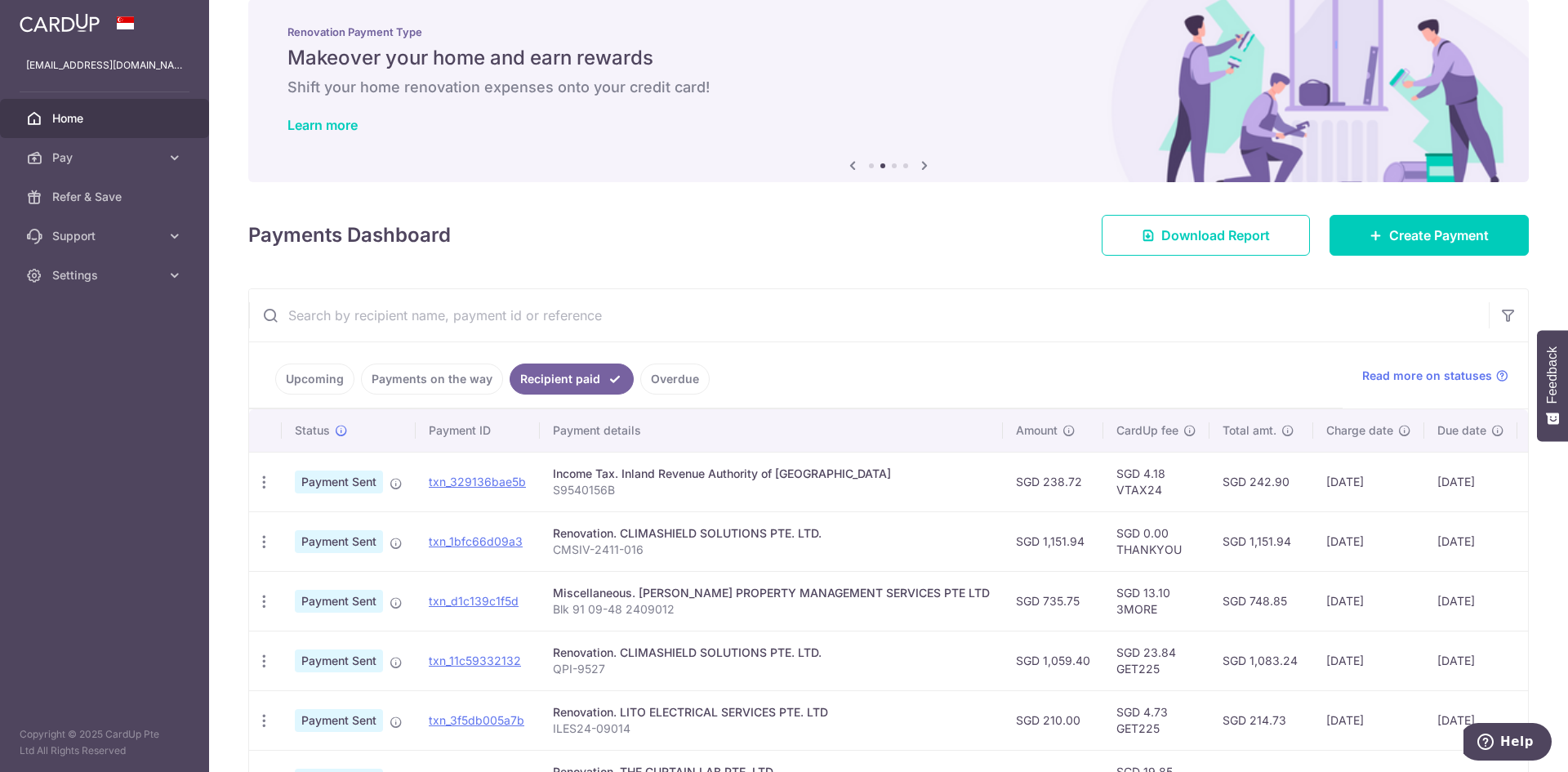
scroll to position [0, 0]
